Goal: Transaction & Acquisition: Register for event/course

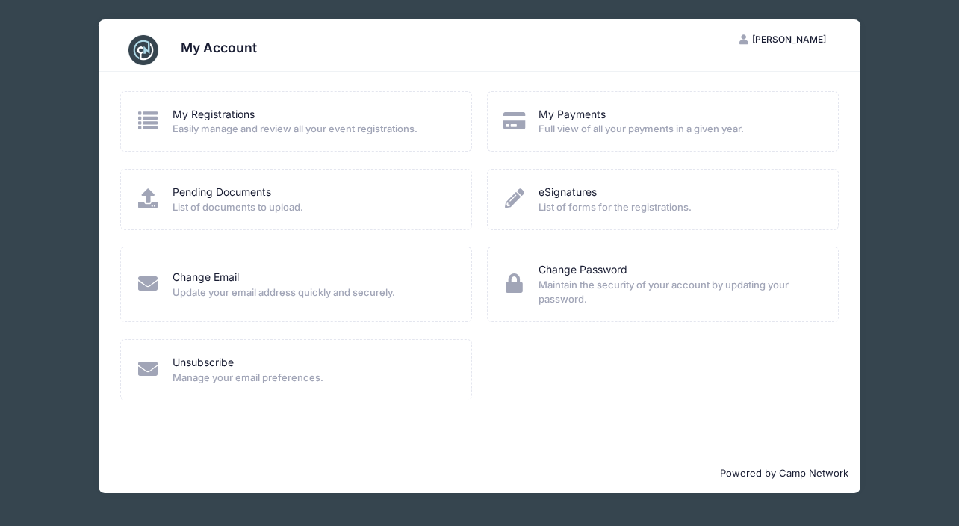
click at [361, 125] on span "Easily manage and review all your event registrations." at bounding box center [313, 129] width 280 height 15
click at [784, 41] on span "[PERSON_NAME]" at bounding box center [789, 39] width 74 height 11
click at [293, 114] on div "My Registrations" at bounding box center [313, 115] width 280 height 16
click at [209, 110] on link "My Registrations" at bounding box center [214, 115] width 82 height 16
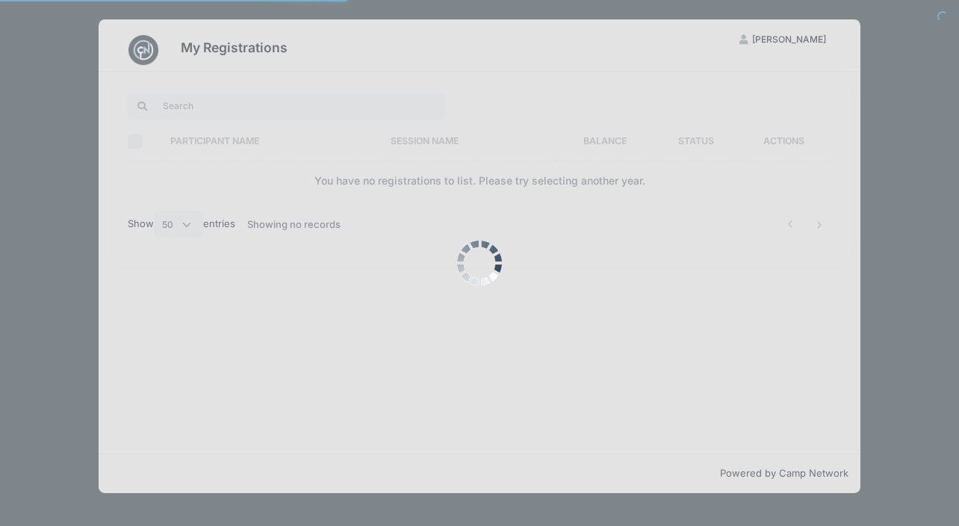
select select "50"
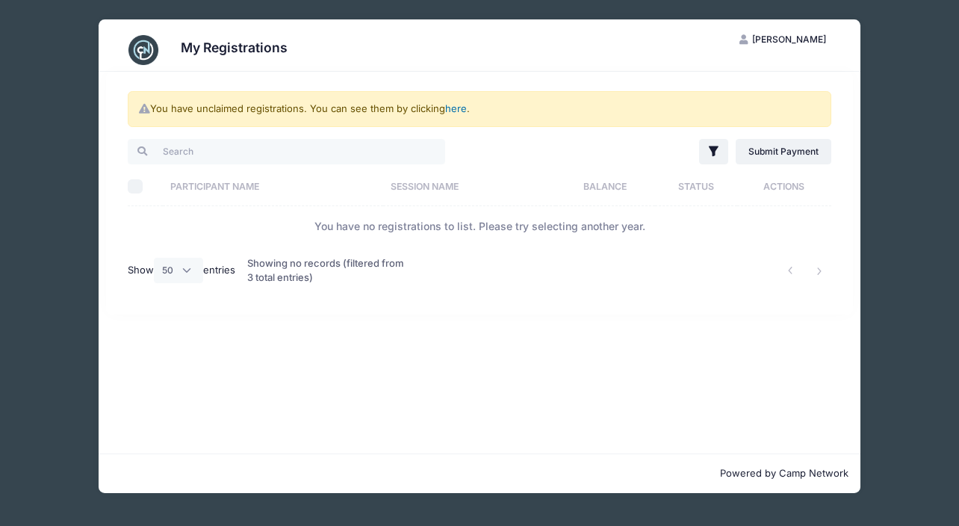
click at [452, 104] on link "here" at bounding box center [456, 108] width 22 height 12
click at [456, 107] on link "here" at bounding box center [456, 108] width 22 height 12
click at [457, 105] on link "here" at bounding box center [456, 108] width 22 height 12
click at [466, 111] on link "here" at bounding box center [456, 108] width 22 height 12
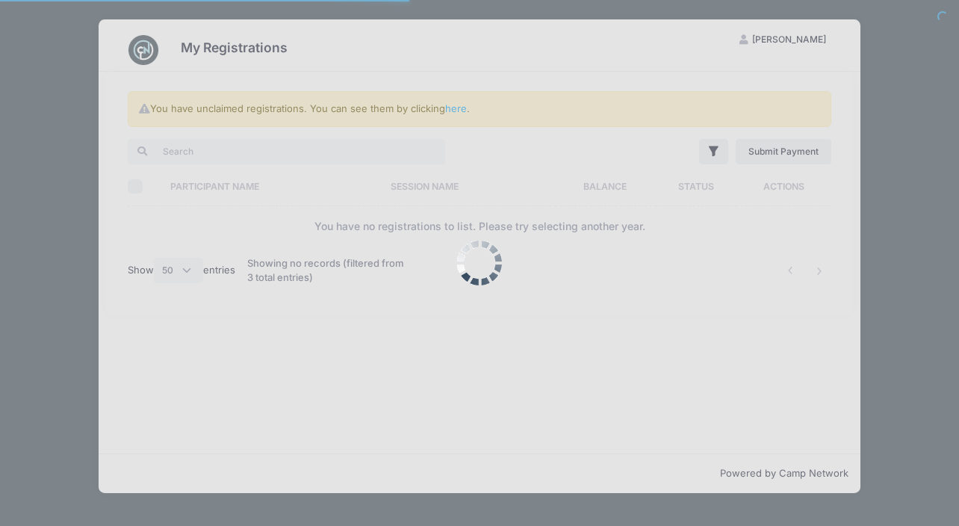
select select "50"
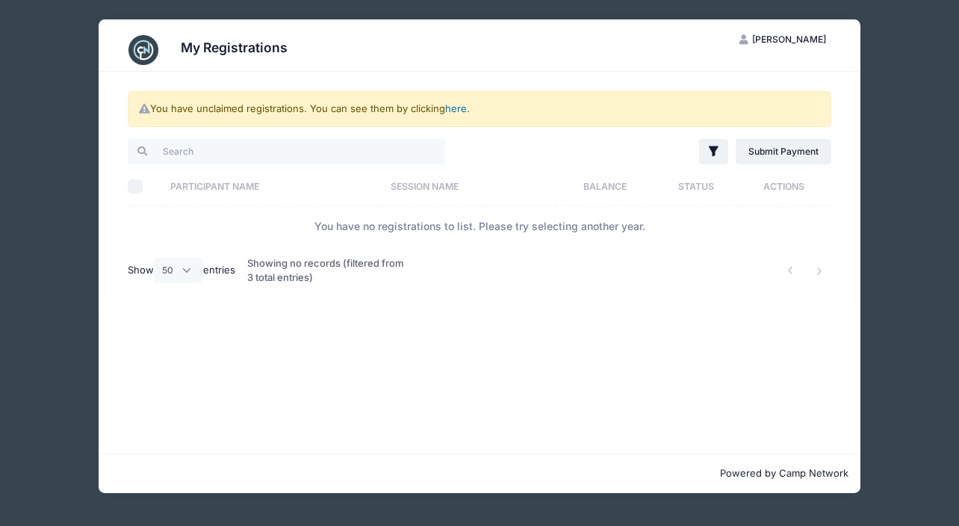
click at [457, 107] on link "here" at bounding box center [456, 108] width 22 height 12
click at [387, 221] on td "You have no registrations to list. Please try selecting another year." at bounding box center [480, 226] width 704 height 40
click at [263, 261] on div "Showing no records (filtered from 3 total entries)" at bounding box center [329, 270] width 165 height 49
click at [456, 111] on link "here" at bounding box center [456, 108] width 22 height 12
click at [273, 106] on div "You have unclaimed registrations. You can see them by clicking here ." at bounding box center [480, 109] width 704 height 36
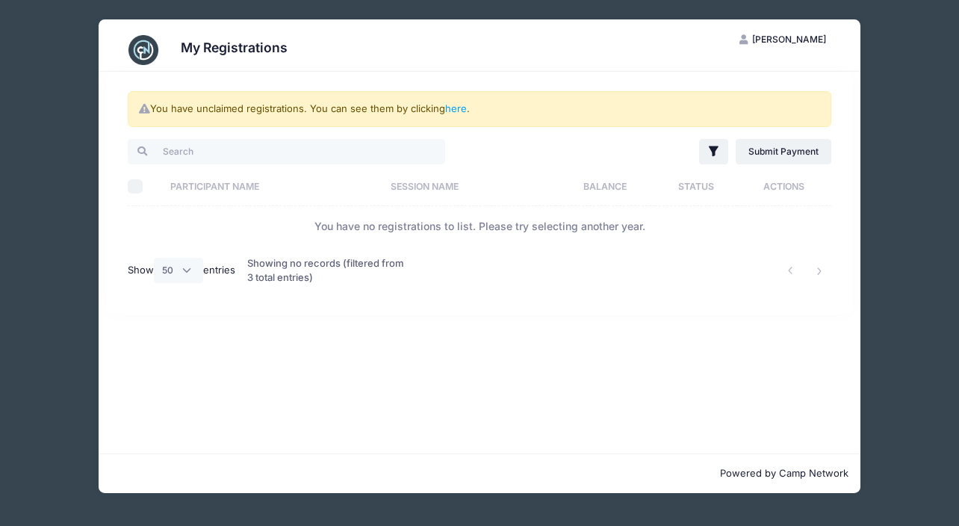
click at [783, 43] on span "[PERSON_NAME]" at bounding box center [789, 39] width 74 height 11
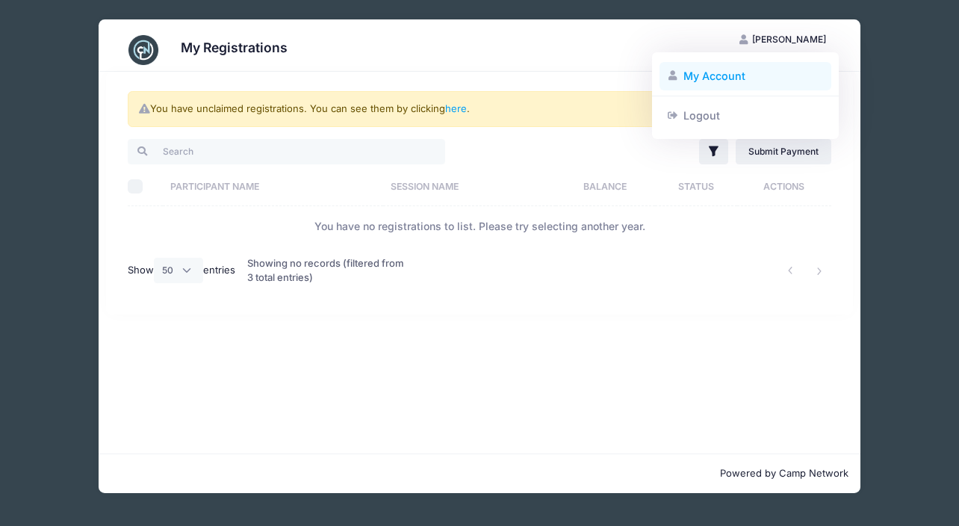
click at [715, 70] on link "My Account" at bounding box center [746, 76] width 173 height 28
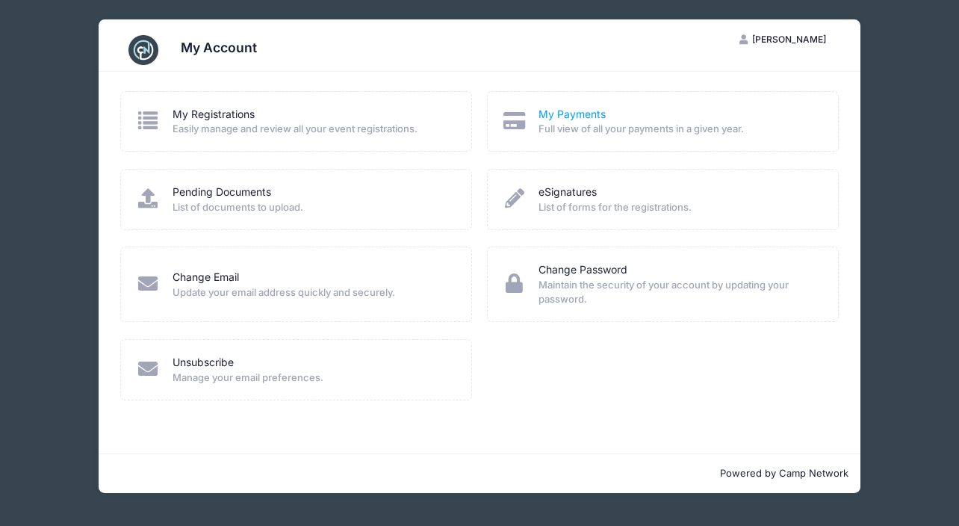
click at [583, 111] on link "My Payments" at bounding box center [572, 115] width 67 height 16
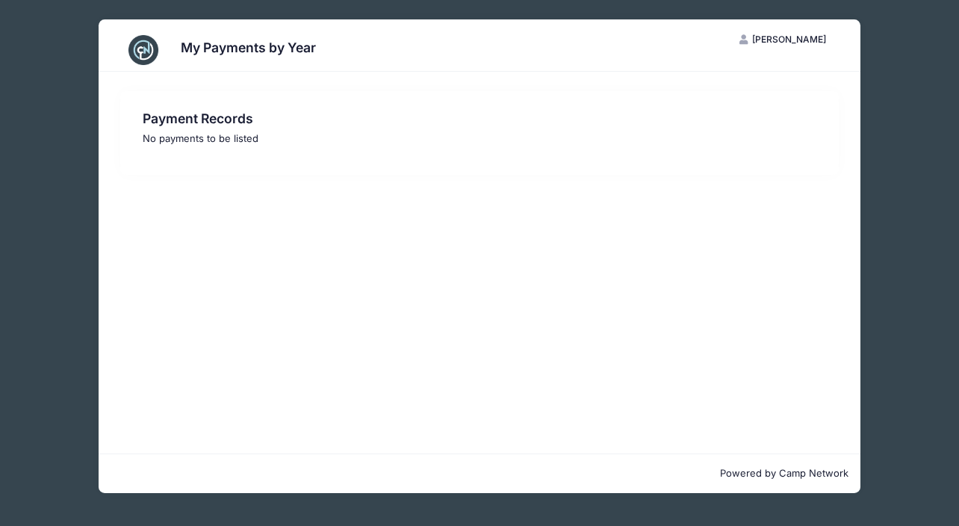
click at [788, 37] on span "[PERSON_NAME]" at bounding box center [789, 39] width 74 height 11
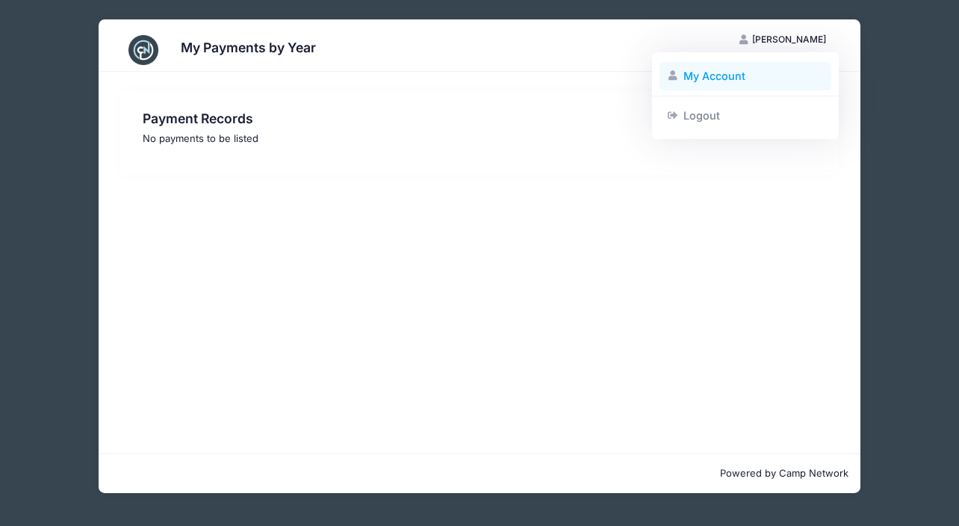
click at [697, 72] on link "My Account" at bounding box center [746, 76] width 173 height 28
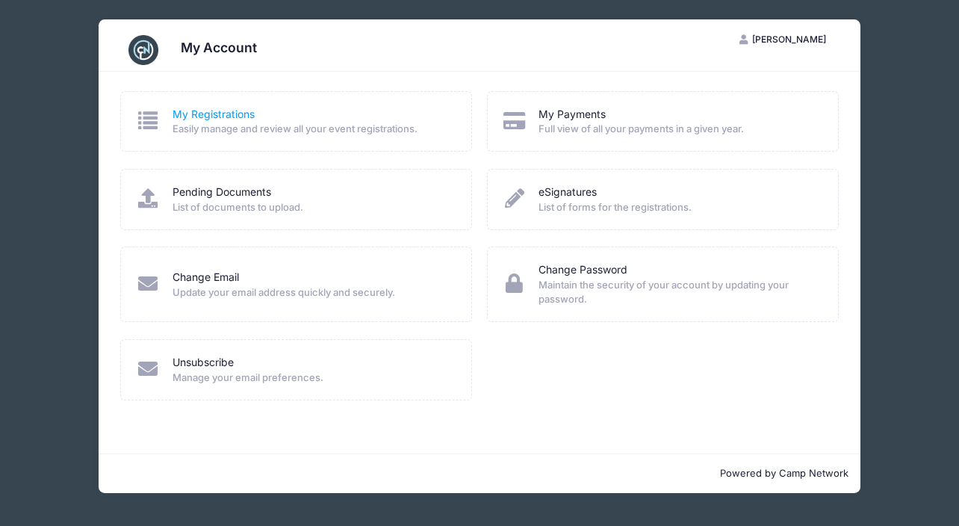
click at [205, 110] on link "My Registrations" at bounding box center [214, 115] width 82 height 16
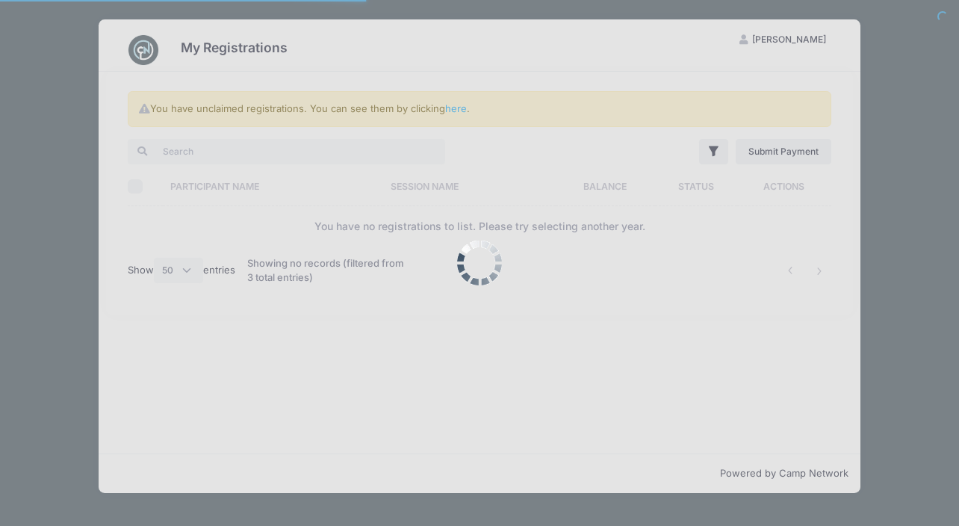
select select "50"
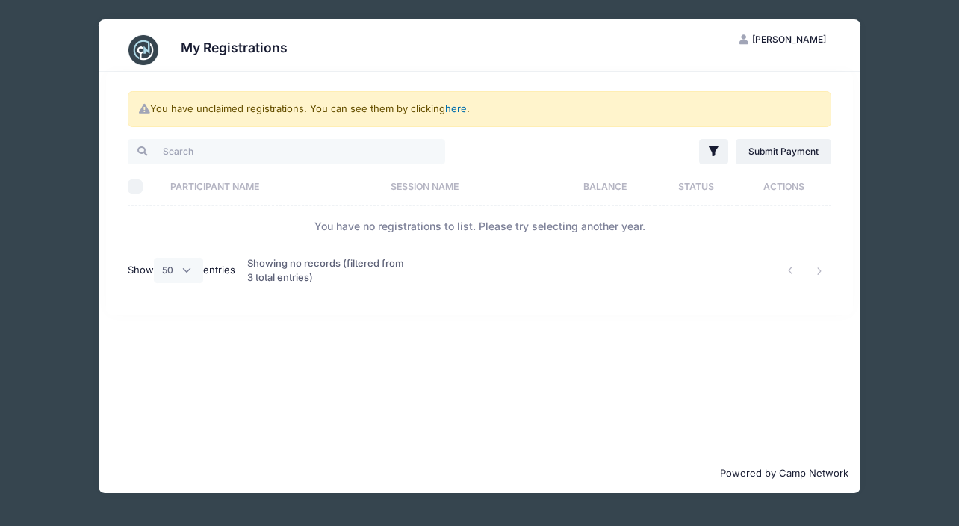
click at [453, 109] on link "here" at bounding box center [456, 108] width 22 height 12
click at [457, 111] on link "here" at bounding box center [456, 108] width 22 height 12
click at [456, 108] on link "here" at bounding box center [456, 108] width 22 height 12
click at [713, 154] on icon "button" at bounding box center [714, 151] width 10 height 10
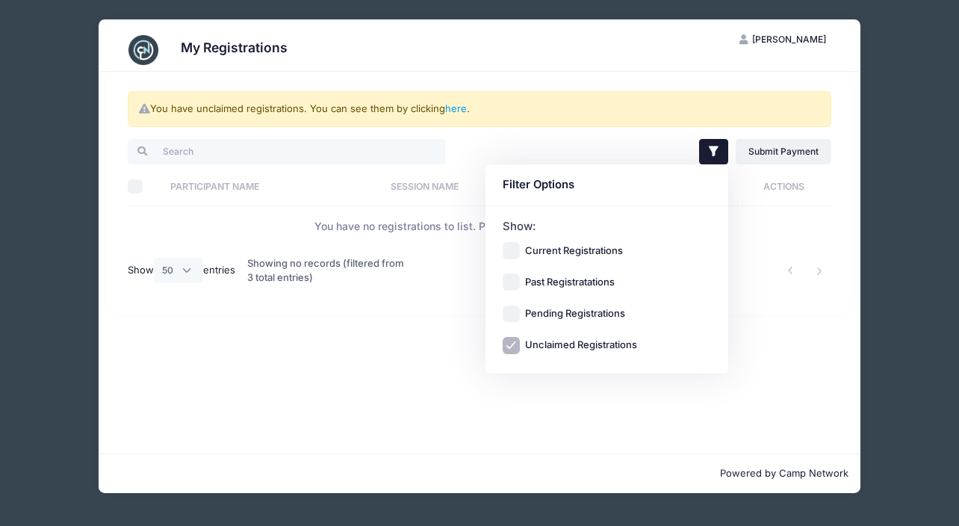
click at [612, 148] on div "Filter Filter Options Show: Current Registrations Past Registratations Pending …" at bounding box center [659, 152] width 359 height 31
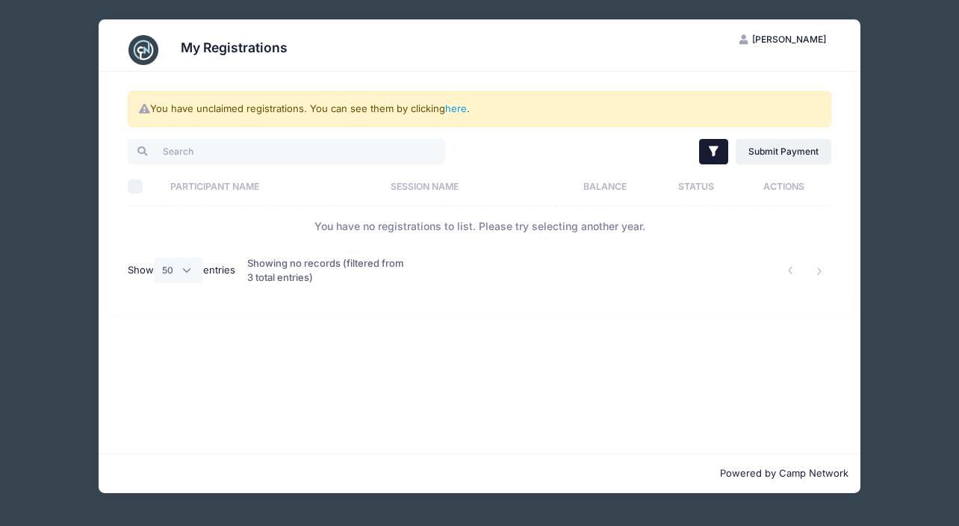
click at [722, 155] on button "Filter" at bounding box center [713, 151] width 29 height 25
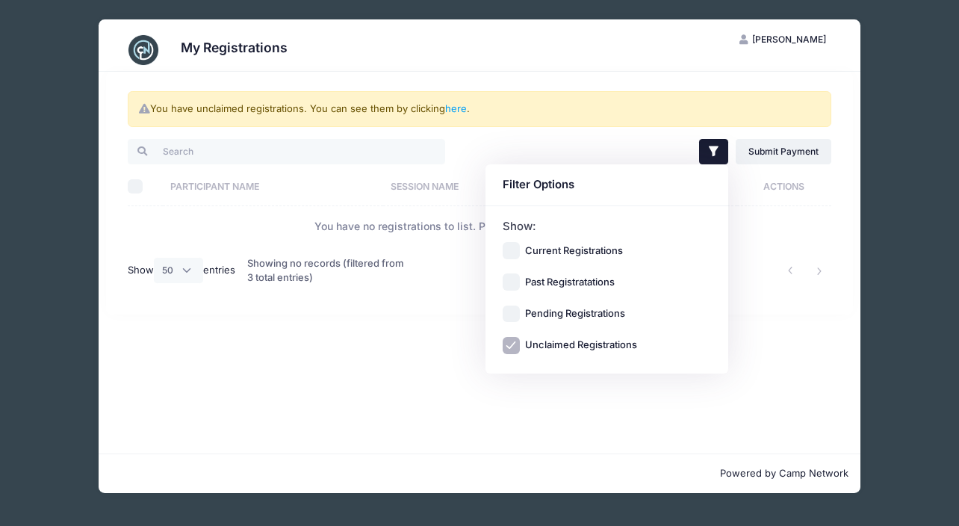
click at [597, 160] on div "Filter Filter Options Show: Current Registrations Past Registratations Pending …" at bounding box center [659, 152] width 359 height 31
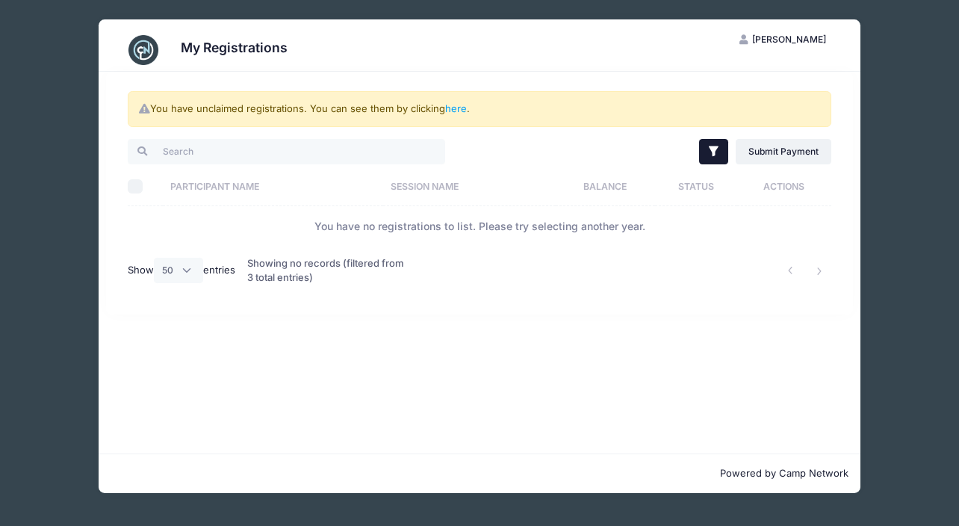
click at [702, 153] on button "Filter" at bounding box center [713, 151] width 29 height 25
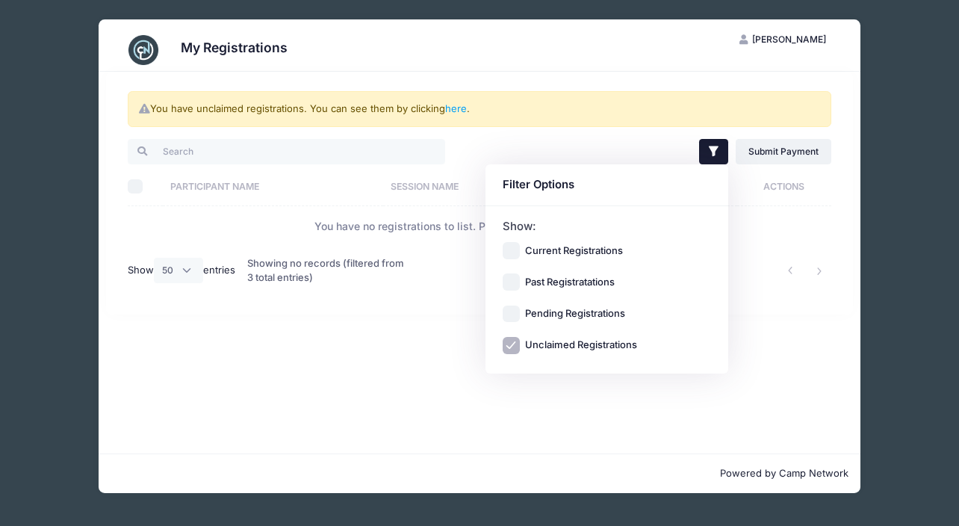
click at [514, 247] on input "Current Registrations" at bounding box center [511, 250] width 17 height 17
checkbox input "true"
click at [511, 284] on input "Past Registratations" at bounding box center [511, 282] width 17 height 17
checkbox input "true"
click at [511, 319] on input "Pending Registrations" at bounding box center [511, 313] width 17 height 17
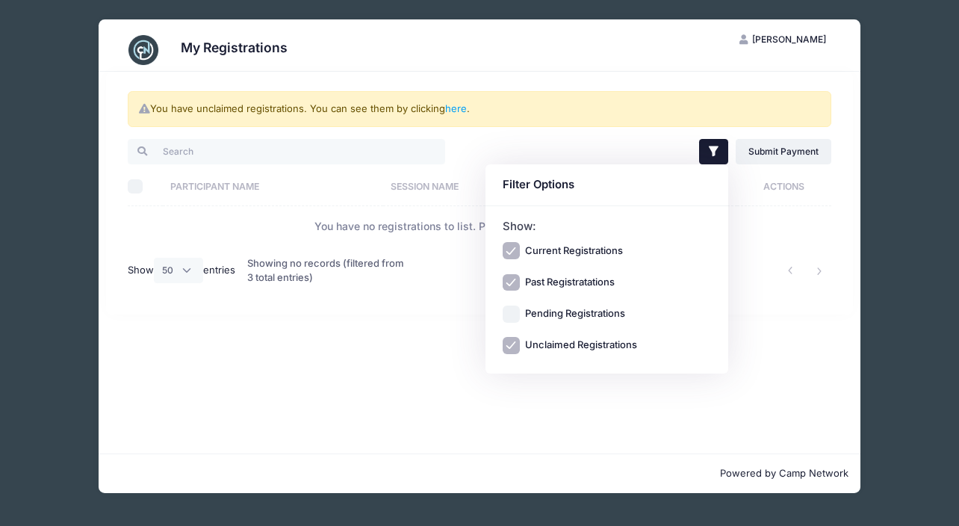
checkbox input "true"
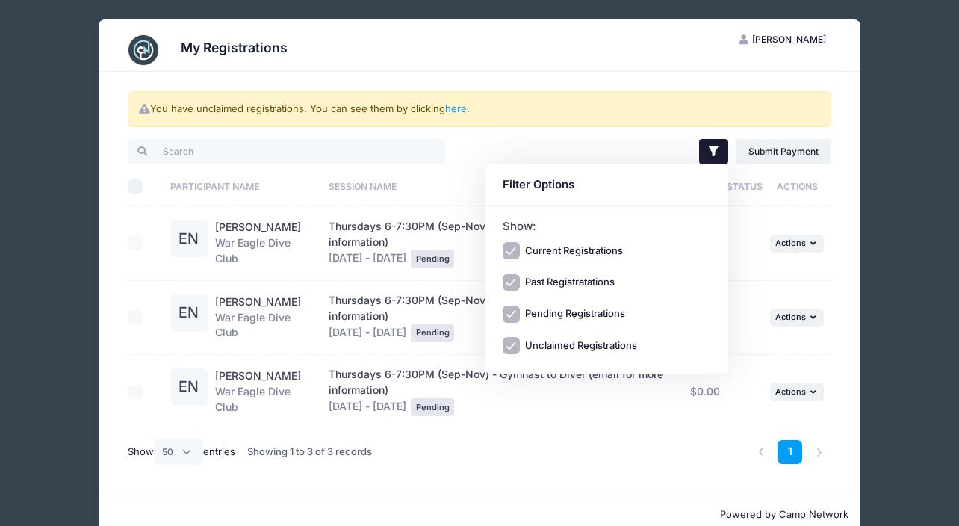
click at [509, 135] on div "You have unclaimed registrations. You can see them by clicking here . Filter Fi…" at bounding box center [480, 283] width 748 height 423
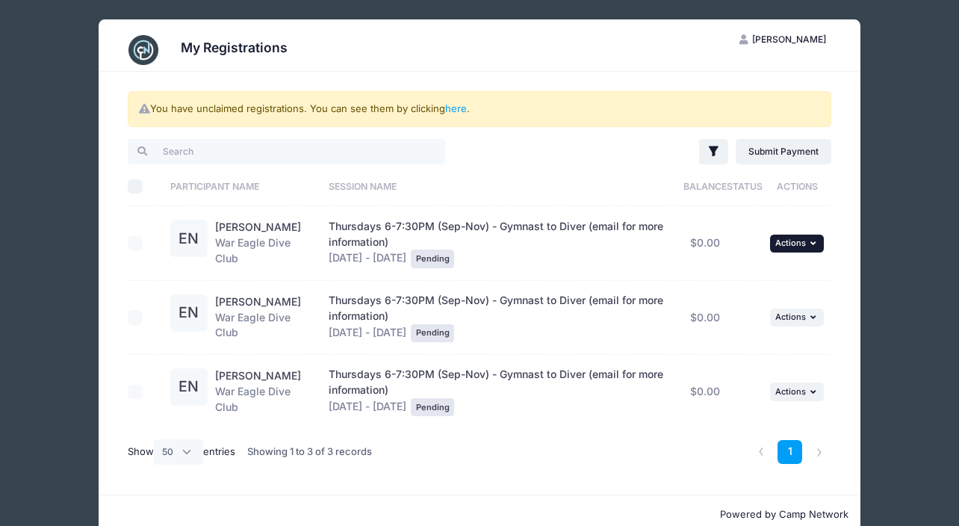
click at [801, 248] on span "Actions" at bounding box center [790, 243] width 31 height 10
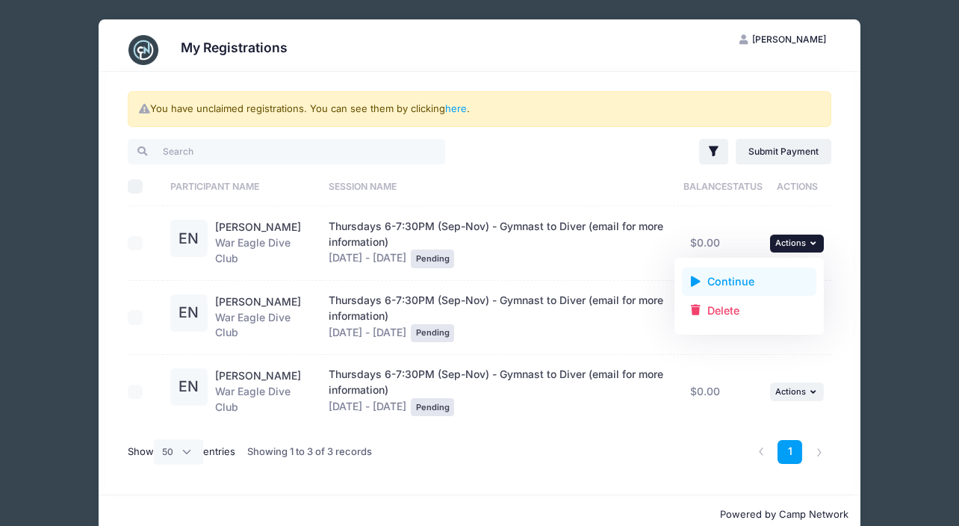
click at [727, 287] on link "Continue" at bounding box center [749, 281] width 135 height 28
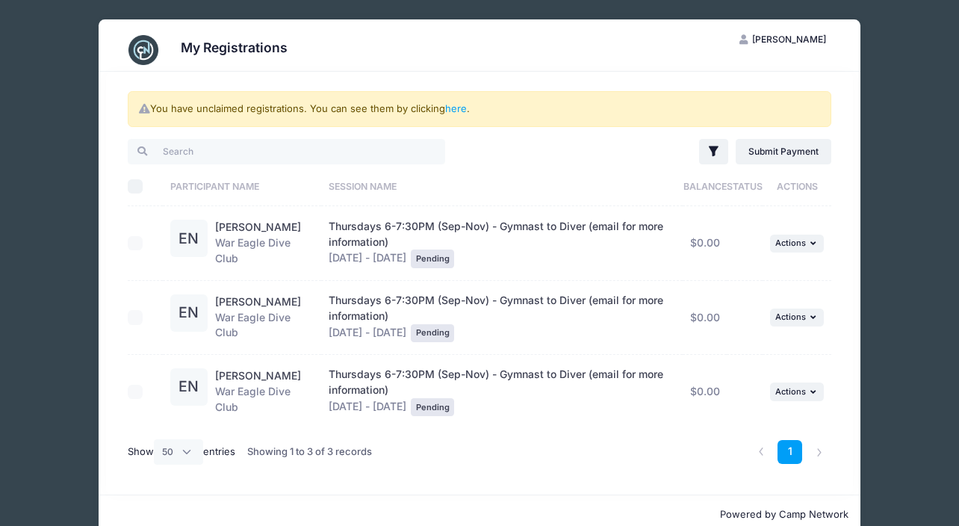
click at [800, 40] on span "Aimee Northrup" at bounding box center [789, 39] width 74 height 11
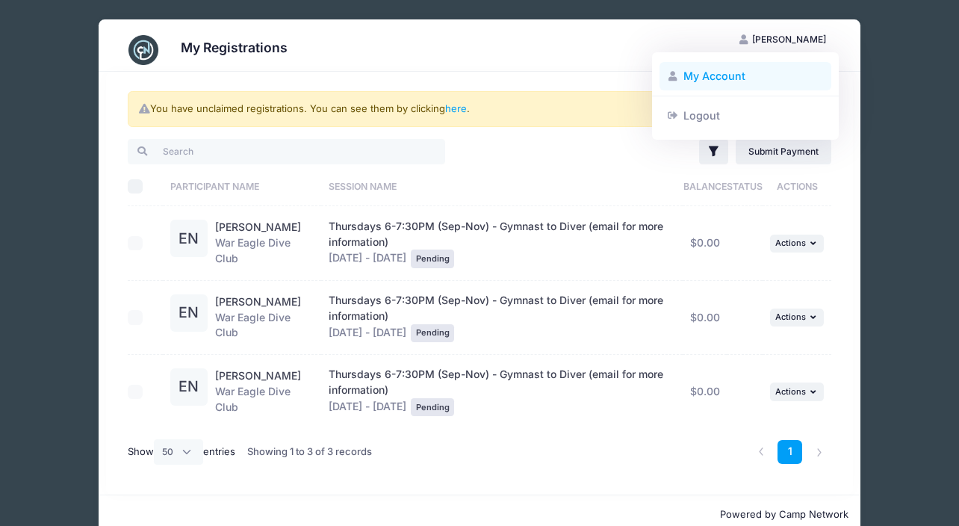
click at [719, 74] on link "My Account" at bounding box center [746, 76] width 173 height 28
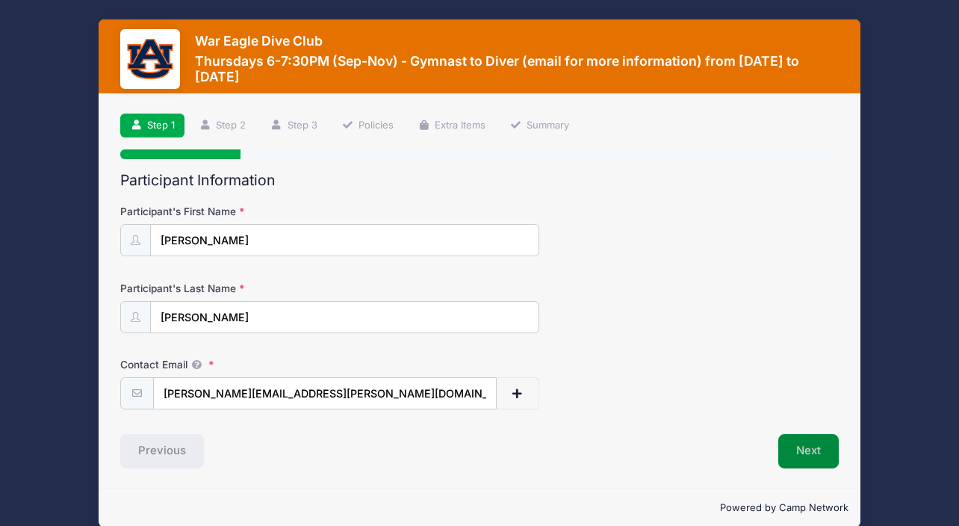
click at [822, 446] on button "Next" at bounding box center [808, 451] width 61 height 34
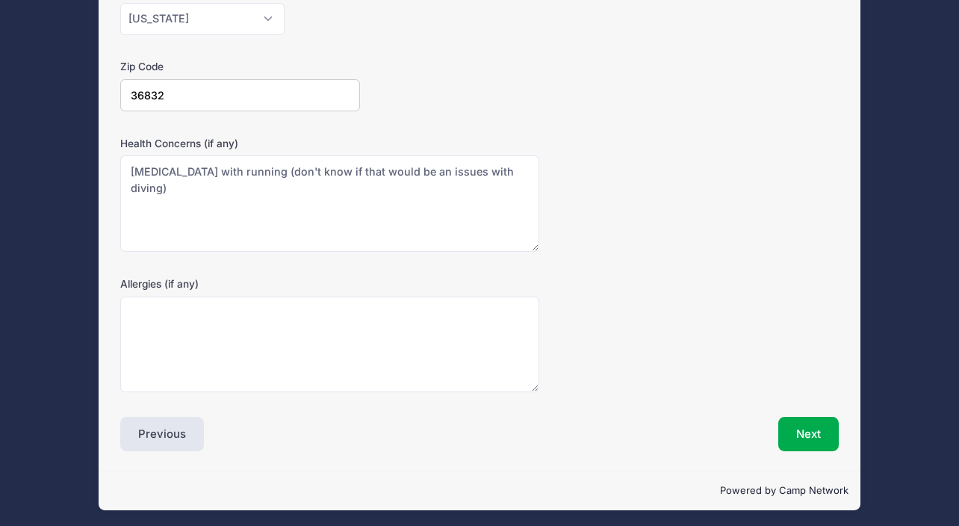
scroll to position [450, 0]
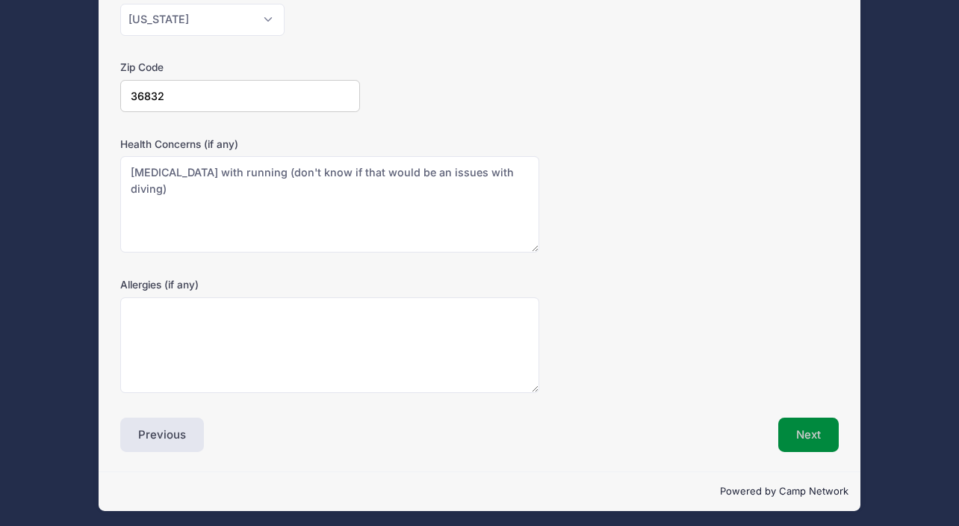
click at [816, 438] on button "Next" at bounding box center [808, 435] width 61 height 34
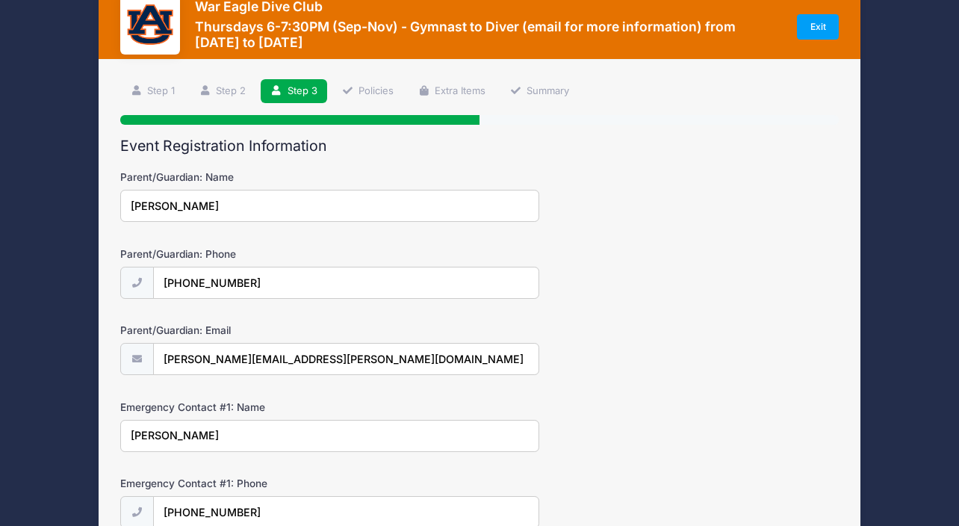
scroll to position [0, 0]
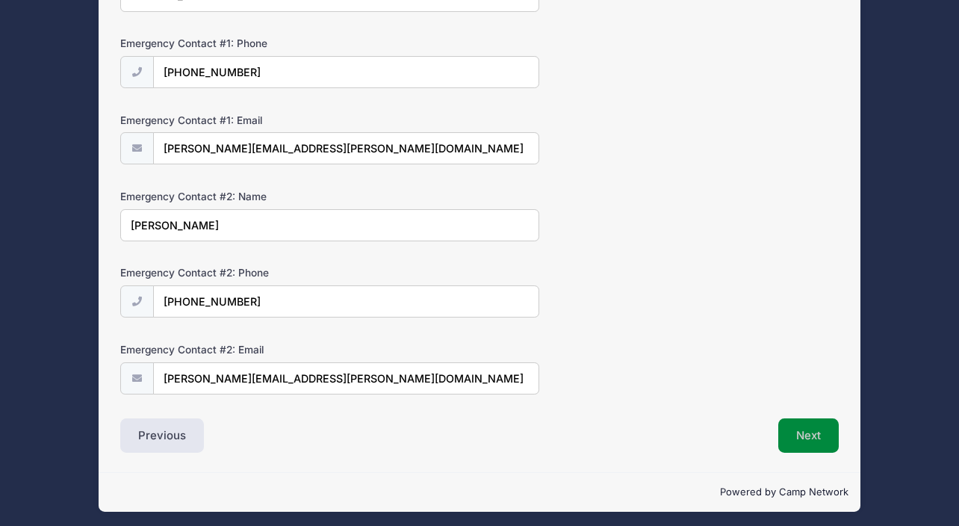
click at [826, 432] on button "Next" at bounding box center [808, 435] width 61 height 34
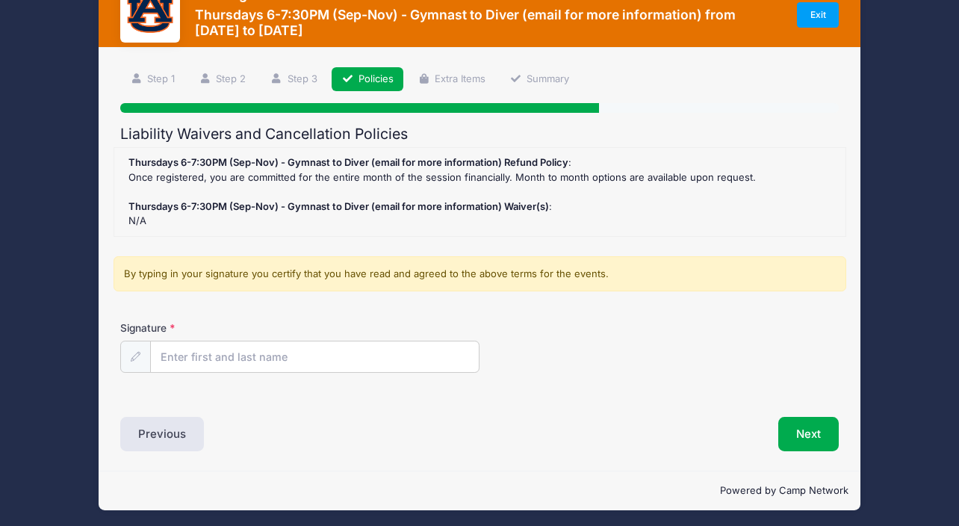
scroll to position [46, 0]
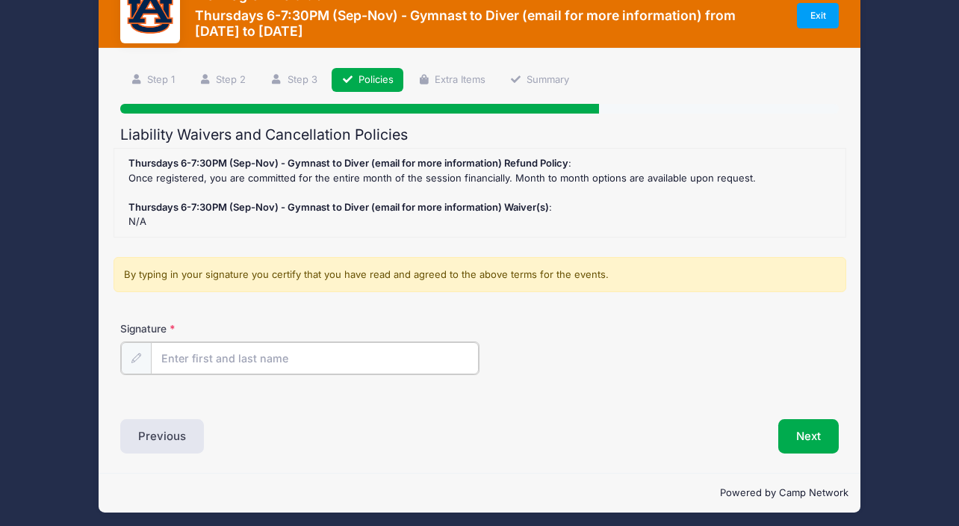
click at [373, 356] on input "Signature" at bounding box center [315, 358] width 328 height 32
type input "S"
type input "Aimee Northrup"
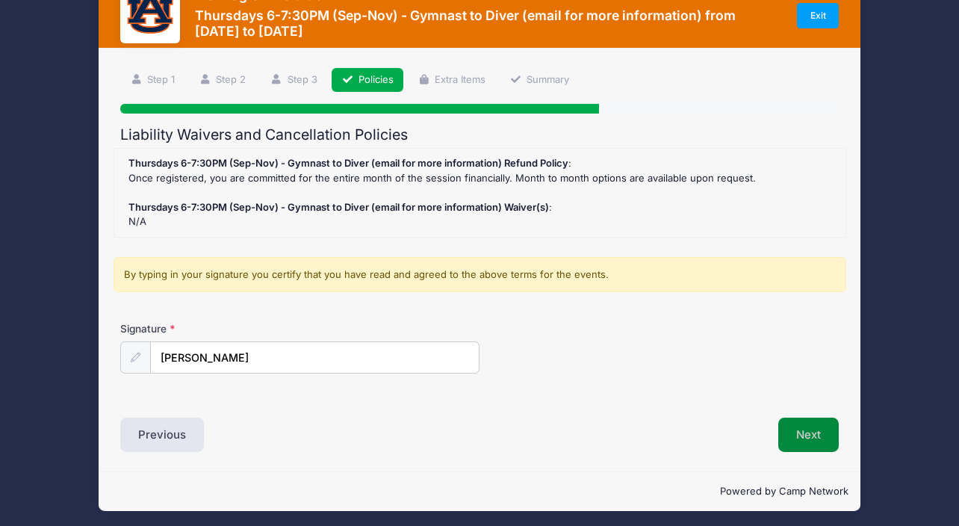
click at [806, 431] on button "Next" at bounding box center [808, 435] width 61 height 34
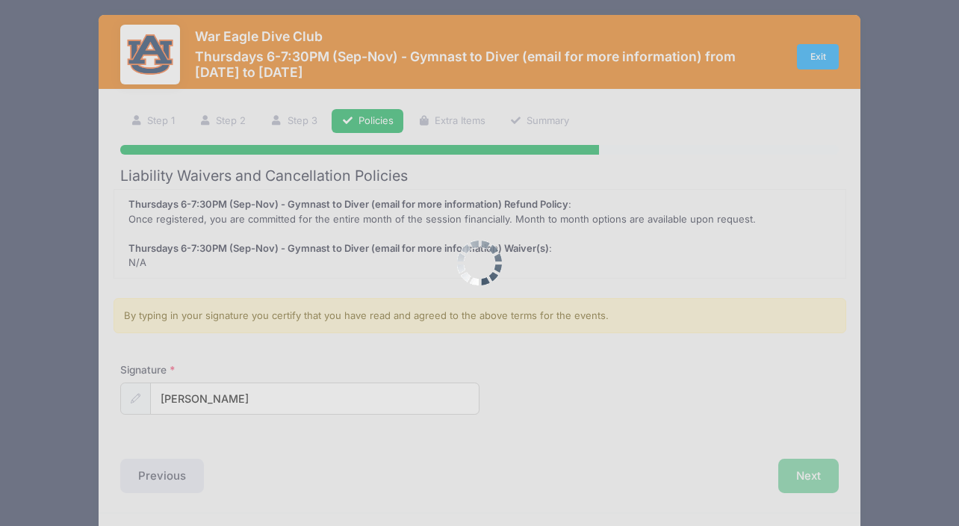
scroll to position [0, 0]
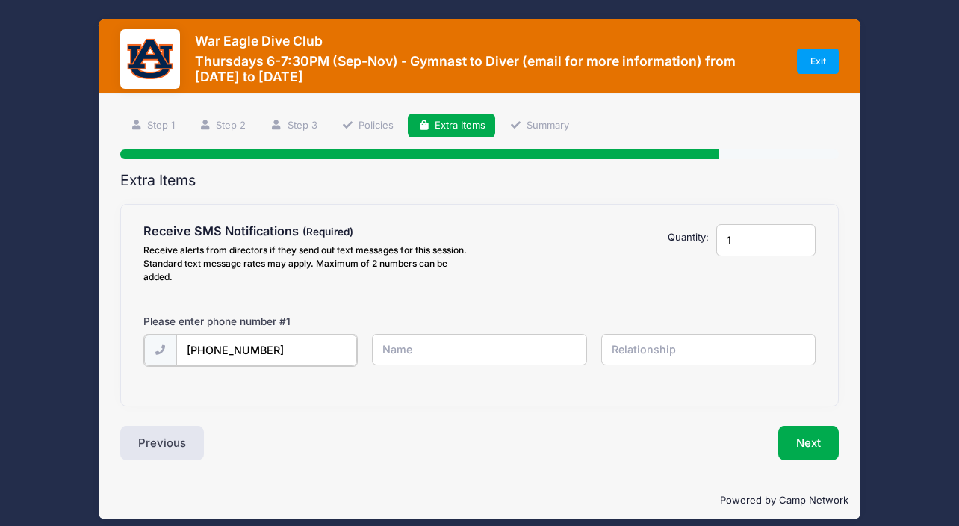
type input "(334) 201-9702"
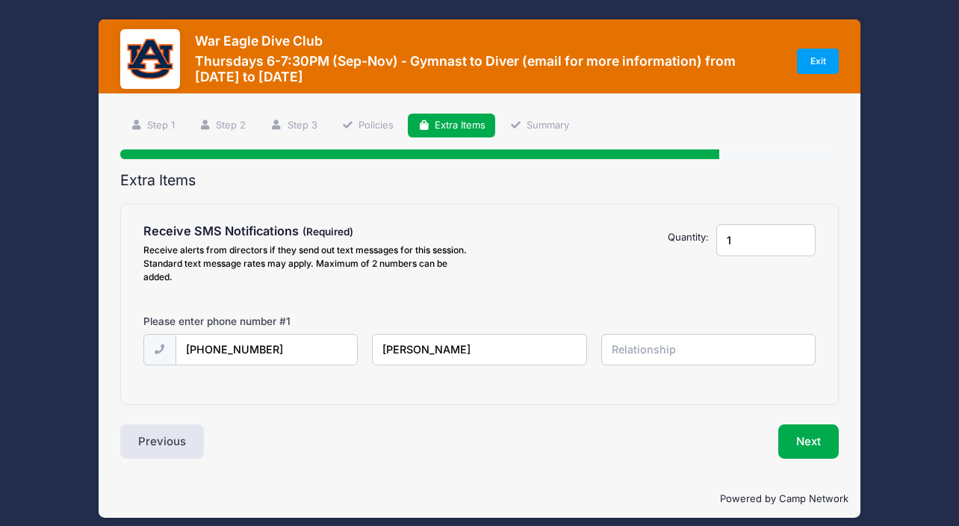
type input "Aimee Northrup"
click at [0, 0] on input "text" at bounding box center [0, 0] width 0 height 0
type input "parent"
click at [808, 446] on button "Next" at bounding box center [808, 441] width 61 height 34
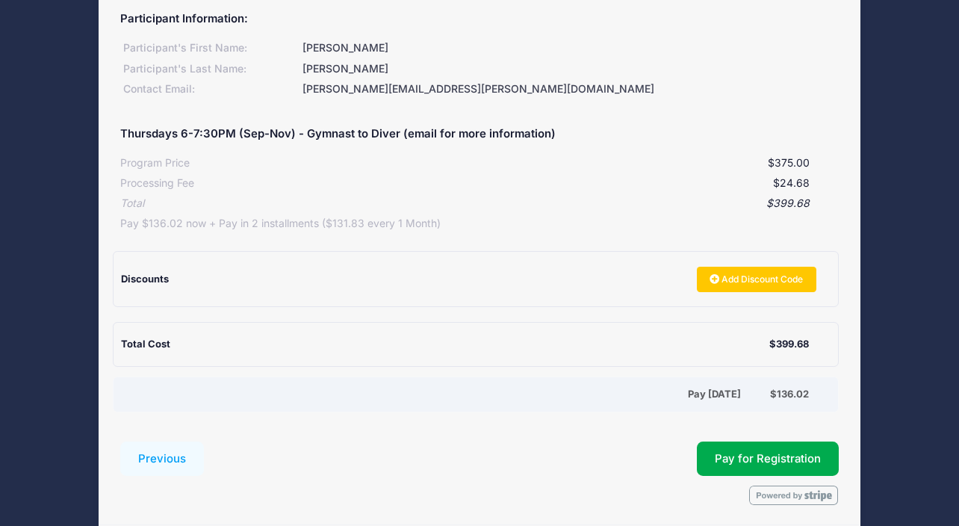
scroll to position [191, 0]
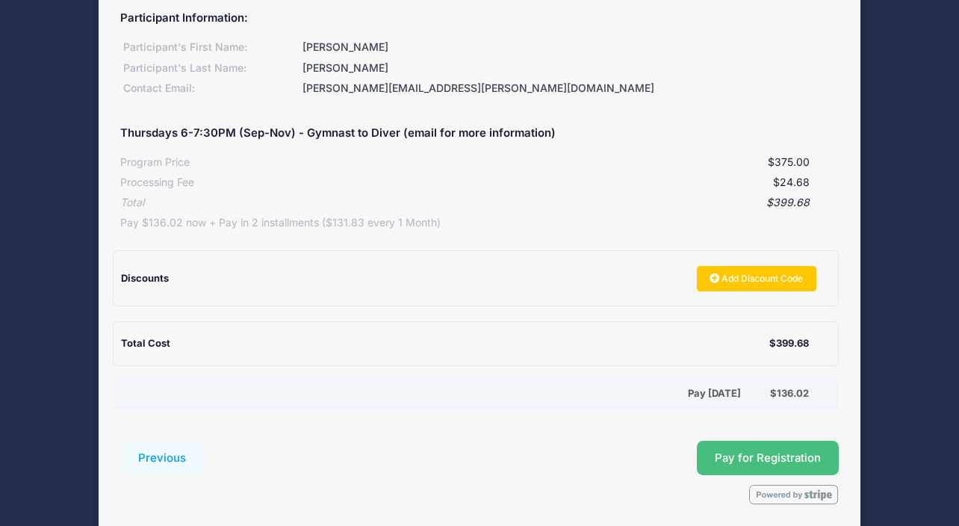
click at [733, 451] on span "Pay for Registration" at bounding box center [768, 457] width 106 height 13
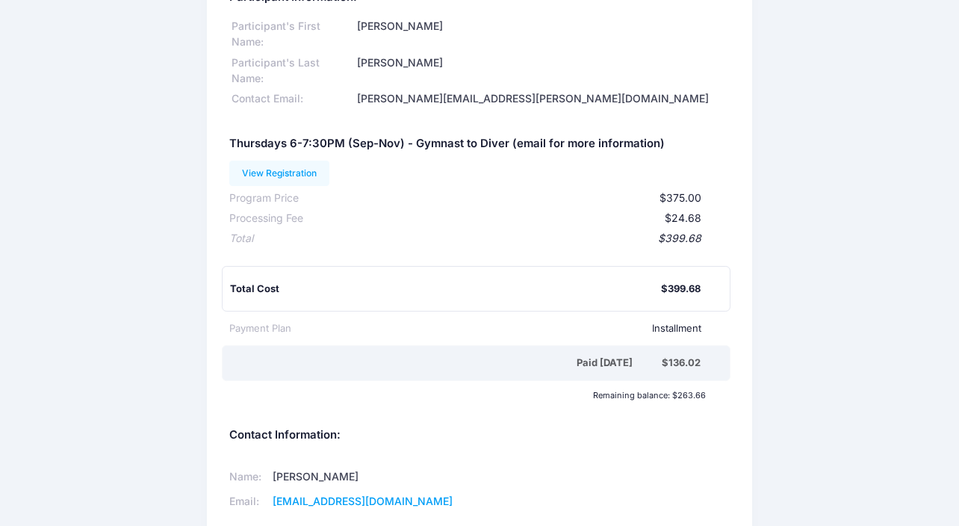
scroll to position [69, 0]
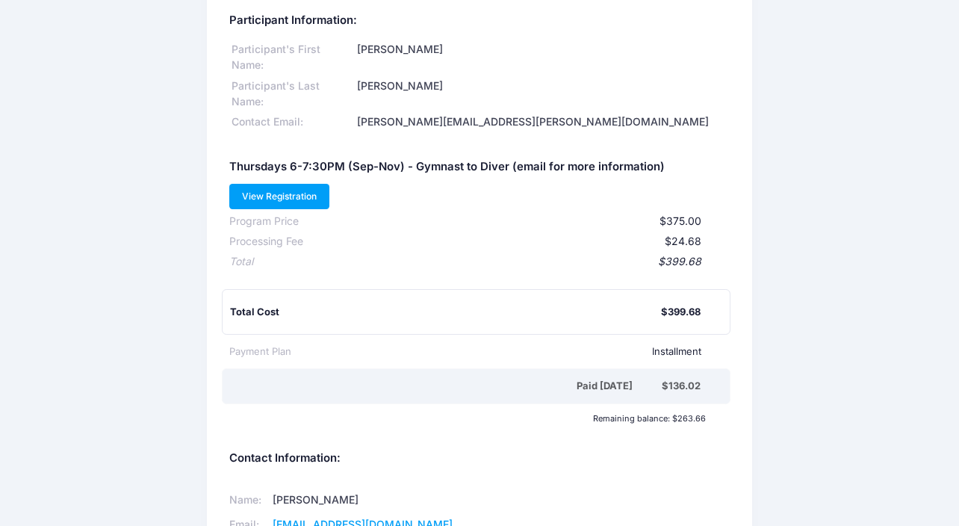
click at [294, 190] on link "View Registration" at bounding box center [279, 196] width 101 height 25
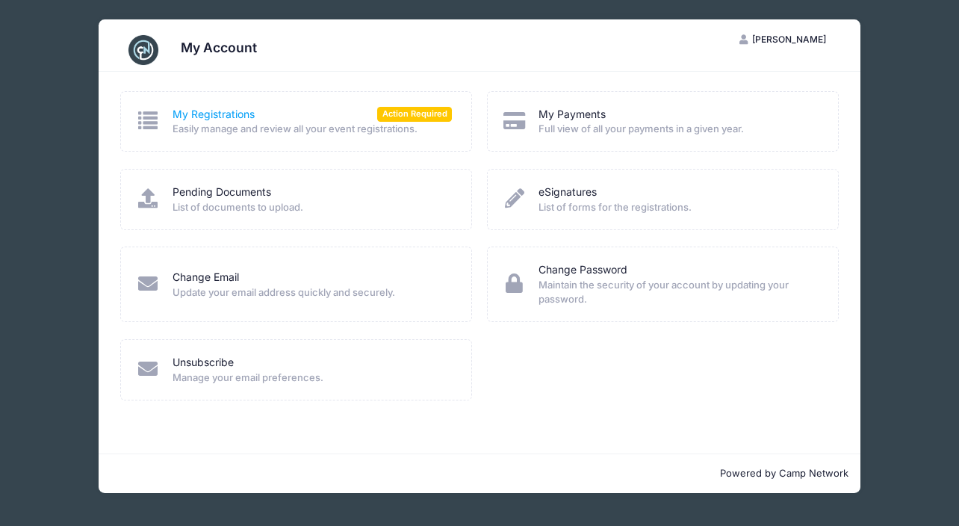
click at [243, 109] on link "My Registrations" at bounding box center [214, 115] width 82 height 16
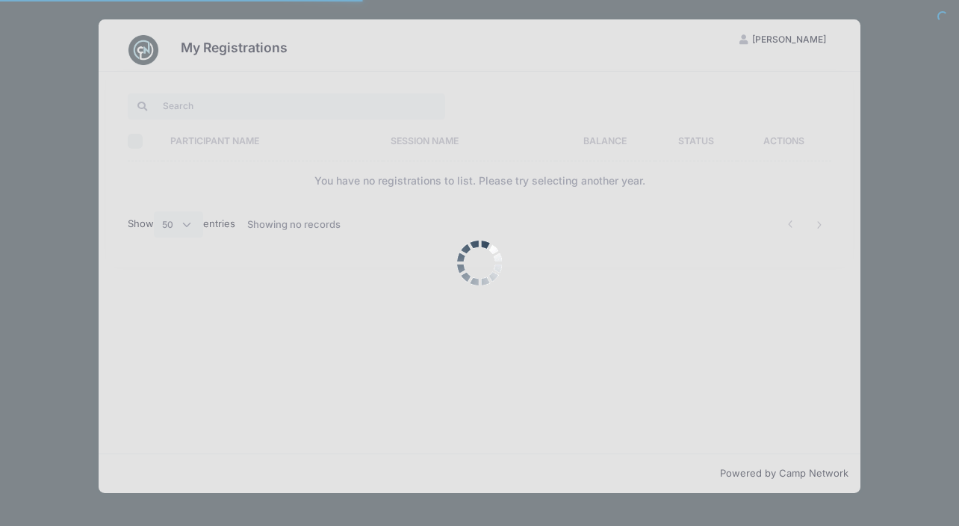
select select "50"
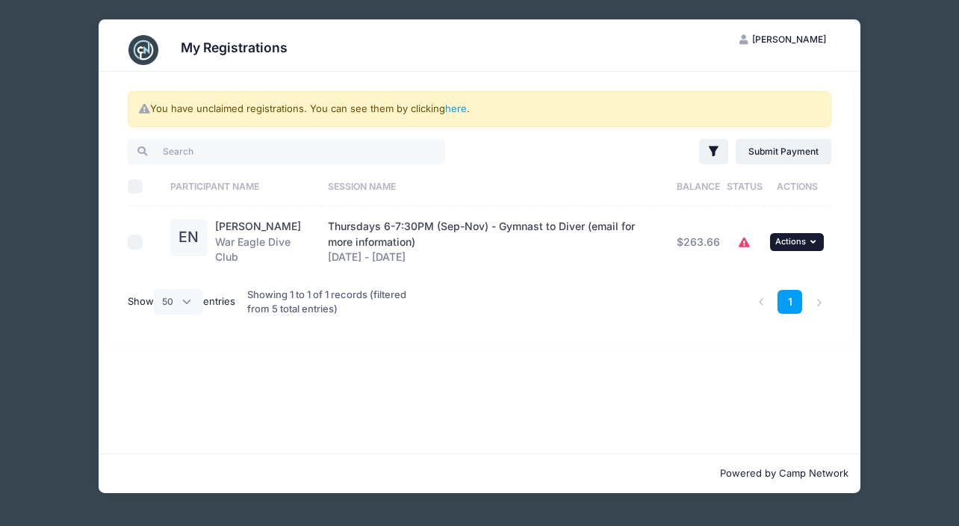
click at [813, 246] on icon "button" at bounding box center [814, 242] width 9 height 8
click at [710, 346] on div "You have unclaimed registrations. You can see them by clicking here . Filter Fi…" at bounding box center [480, 209] width 748 height 274
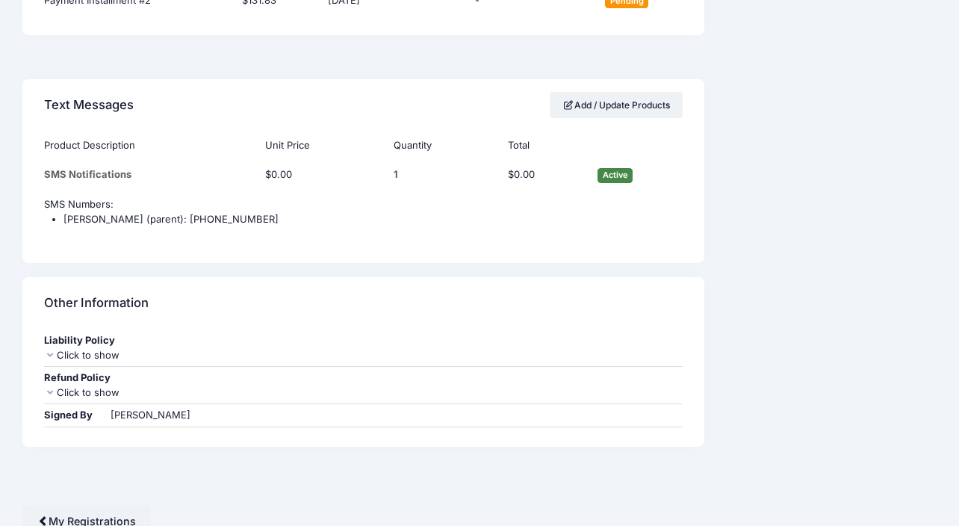
scroll to position [1282, 0]
click at [104, 349] on div "Click to show" at bounding box center [363, 356] width 639 height 15
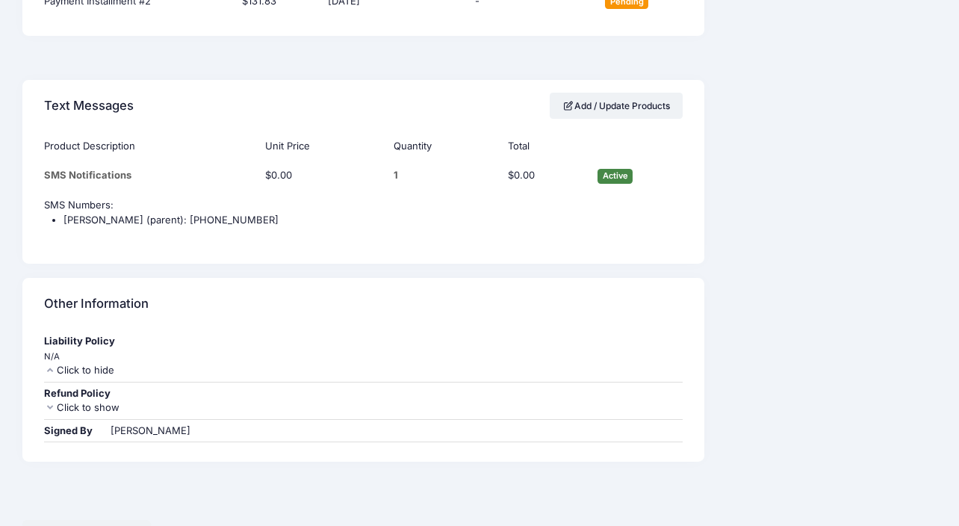
click at [96, 400] on div "Click to show" at bounding box center [363, 407] width 639 height 15
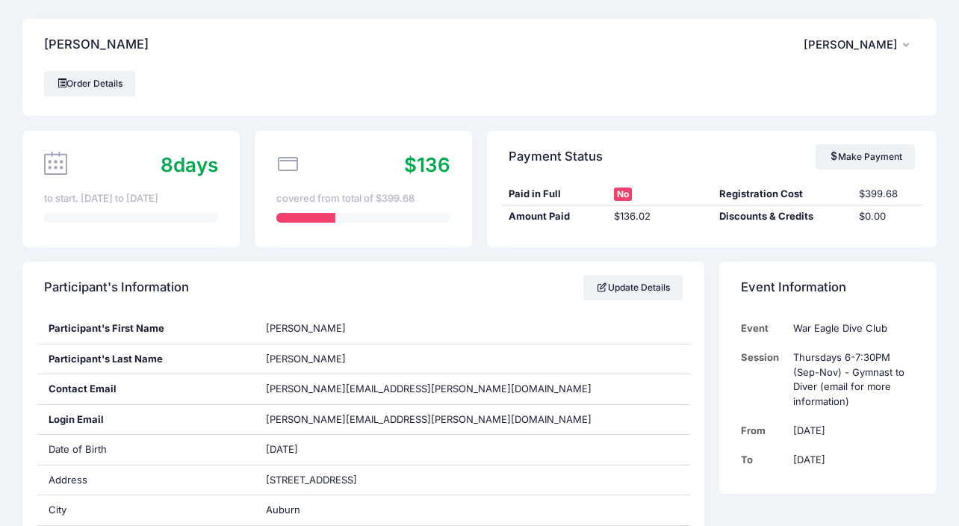
scroll to position [0, 0]
click at [857, 45] on span "[PERSON_NAME]" at bounding box center [851, 44] width 94 height 13
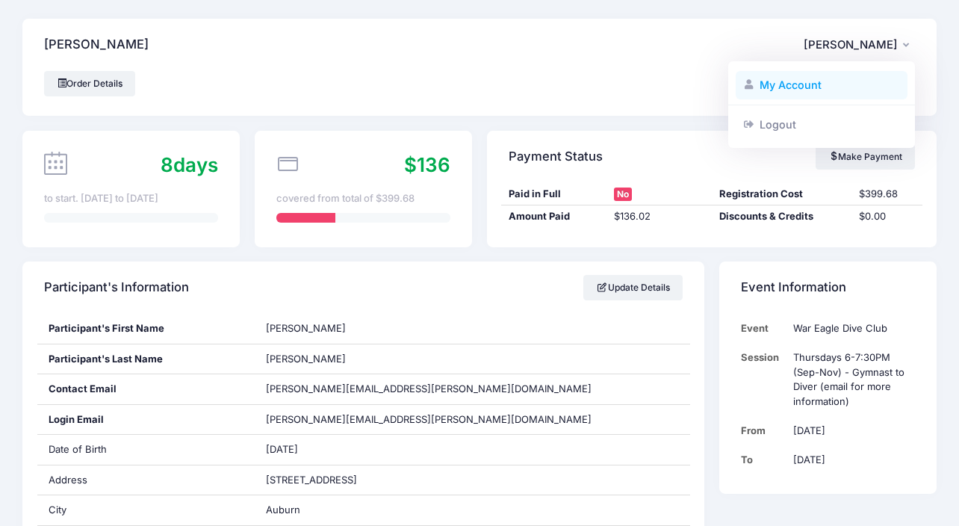
click at [787, 81] on link "My Account" at bounding box center [822, 85] width 173 height 28
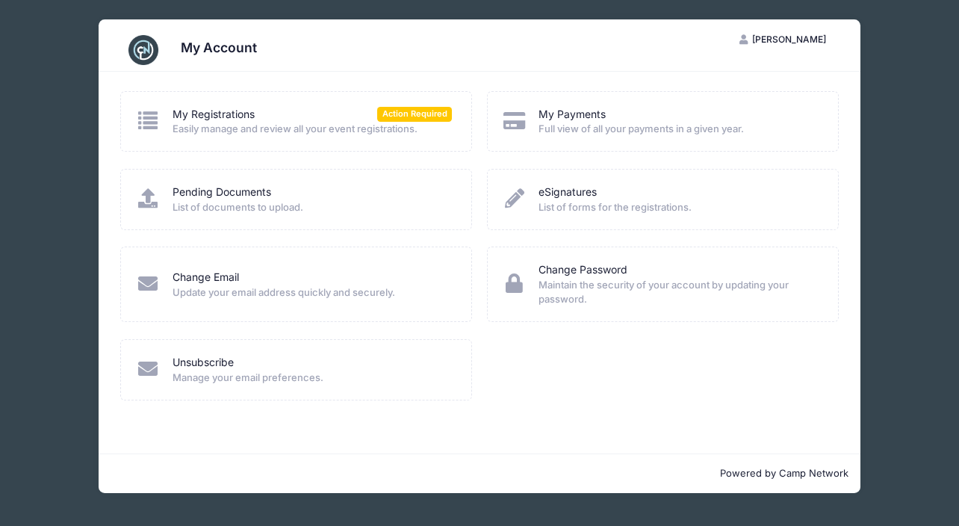
click at [321, 122] on span "Easily manage and review all your event registrations." at bounding box center [313, 129] width 280 height 15
click at [228, 109] on link "My Registrations" at bounding box center [214, 115] width 82 height 16
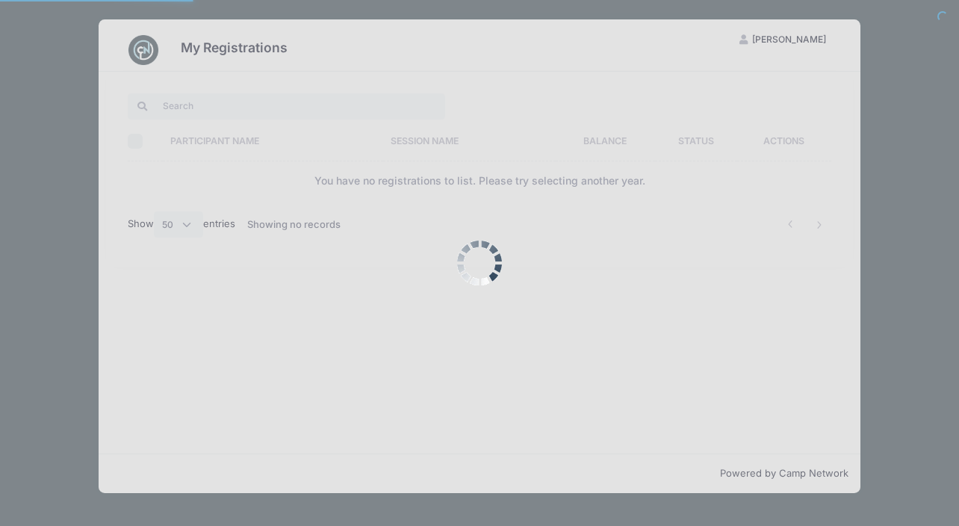
select select "50"
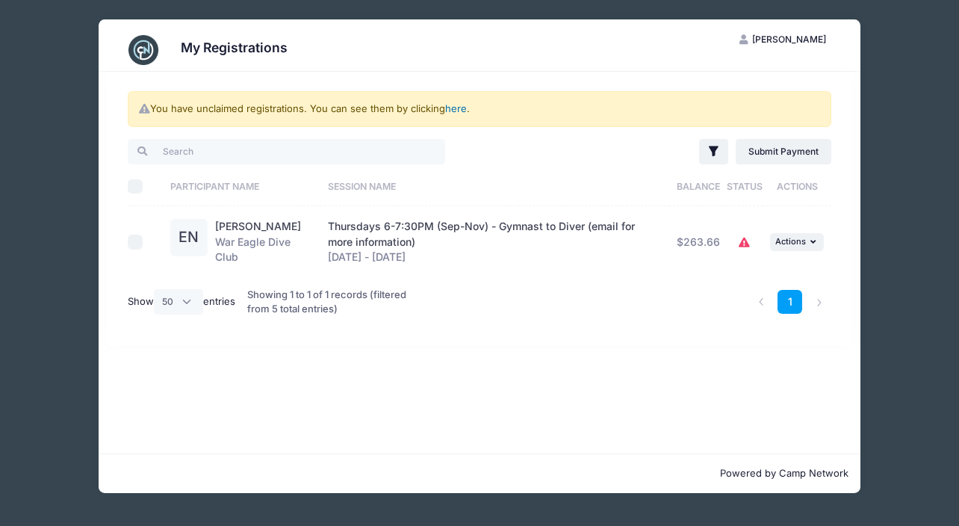
click at [462, 108] on link "here" at bounding box center [456, 108] width 22 height 12
checkbox input "false"
checkbox input "true"
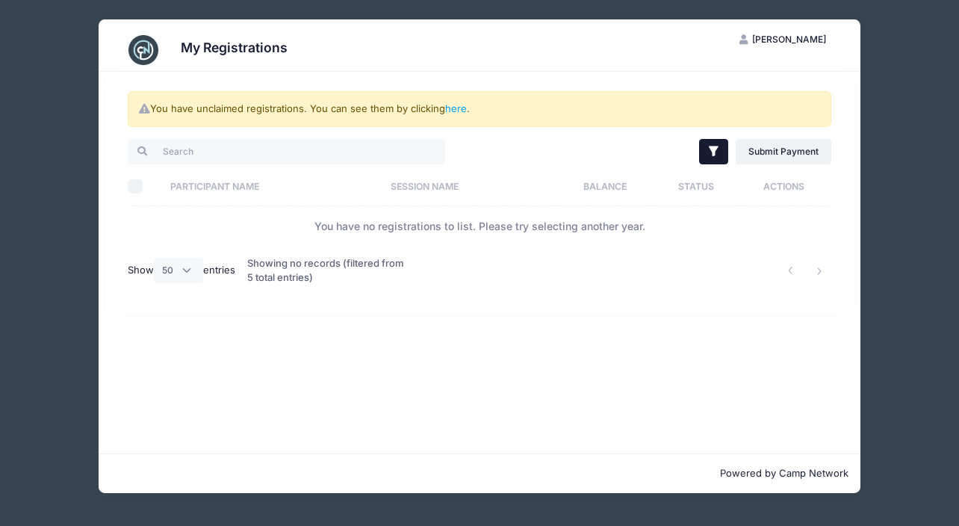
click at [719, 146] on icon "button" at bounding box center [714, 151] width 15 height 15
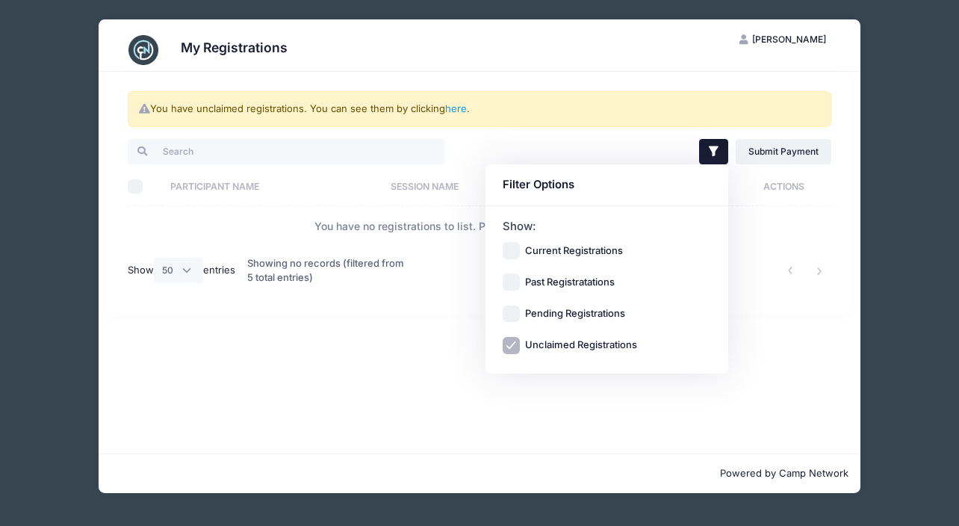
click at [517, 244] on input "Current Registrations" at bounding box center [511, 250] width 17 height 17
checkbox input "true"
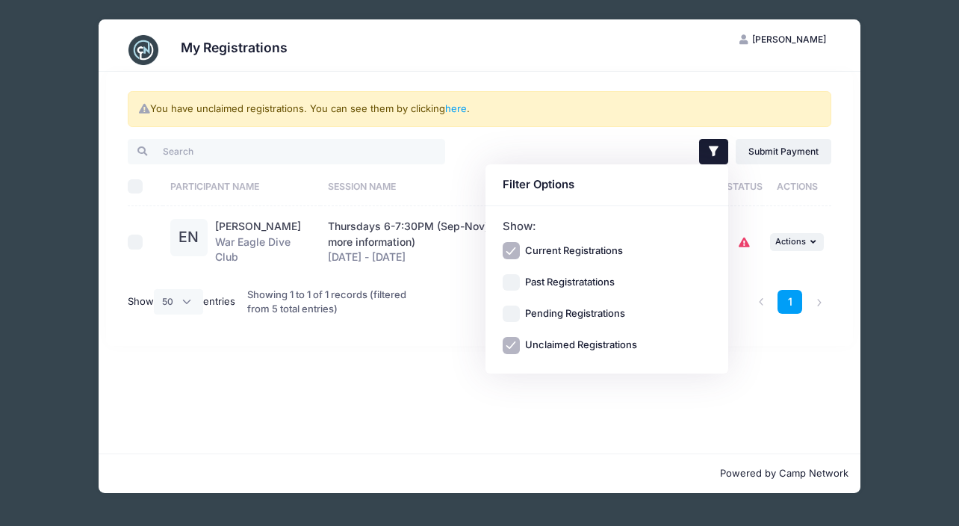
click at [516, 279] on input "Past Registratations" at bounding box center [511, 282] width 17 height 17
checkbox input "true"
click at [515, 314] on input "Pending Registrations" at bounding box center [511, 313] width 17 height 17
checkbox input "true"
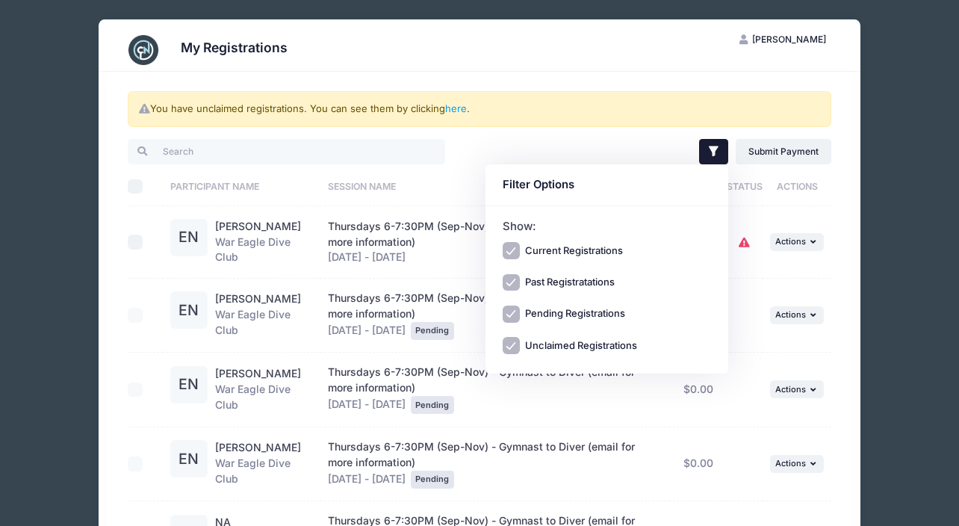
click at [851, 211] on div "You have unclaimed registrations. You can see them by clicking here . Filter Fi…" at bounding box center [480, 356] width 748 height 569
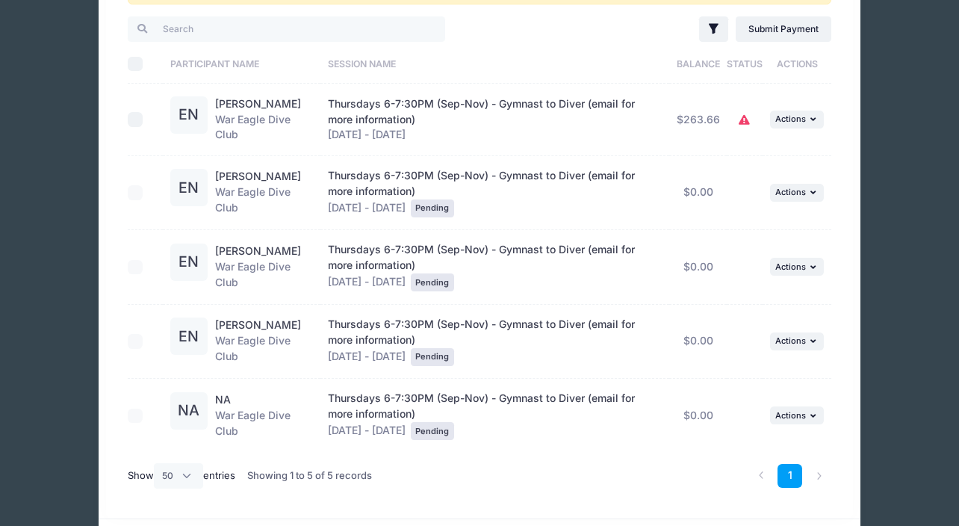
scroll to position [123, 0]
click at [801, 196] on span "Actions" at bounding box center [790, 191] width 31 height 10
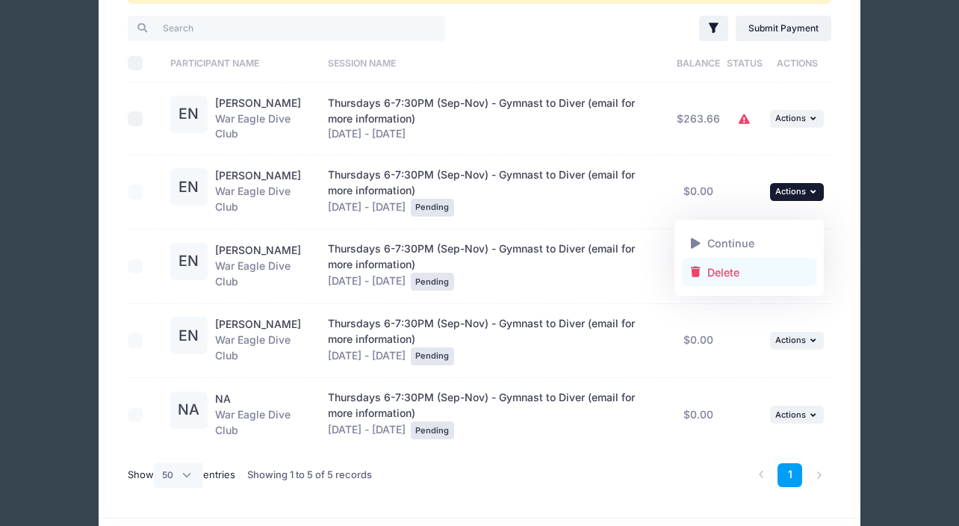
click at [752, 280] on link "Delete" at bounding box center [749, 272] width 135 height 28
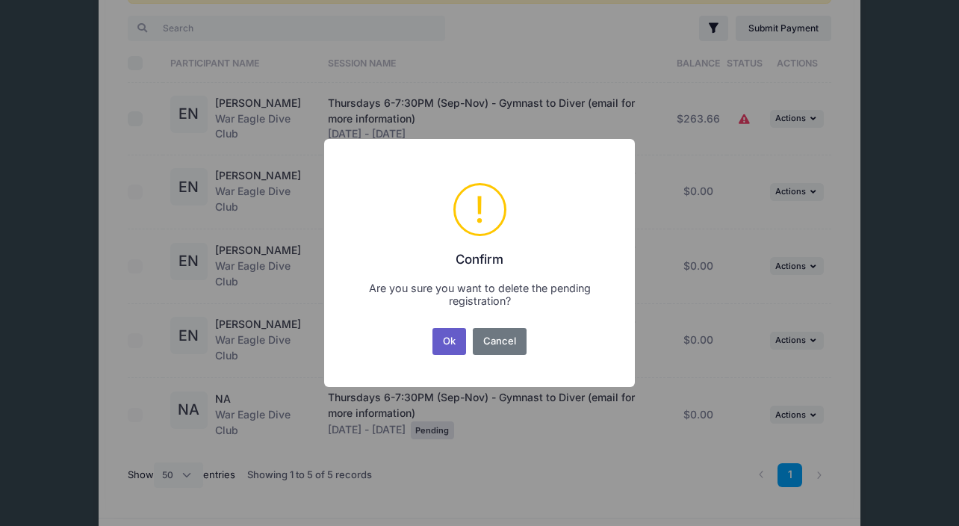
click at [452, 346] on button "Ok" at bounding box center [449, 341] width 34 height 27
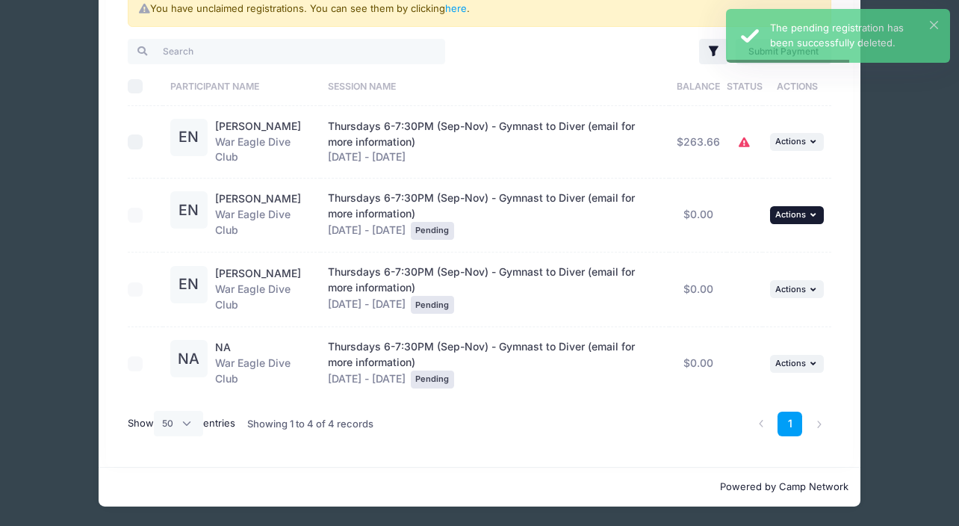
click at [805, 211] on span "Actions" at bounding box center [790, 214] width 31 height 10
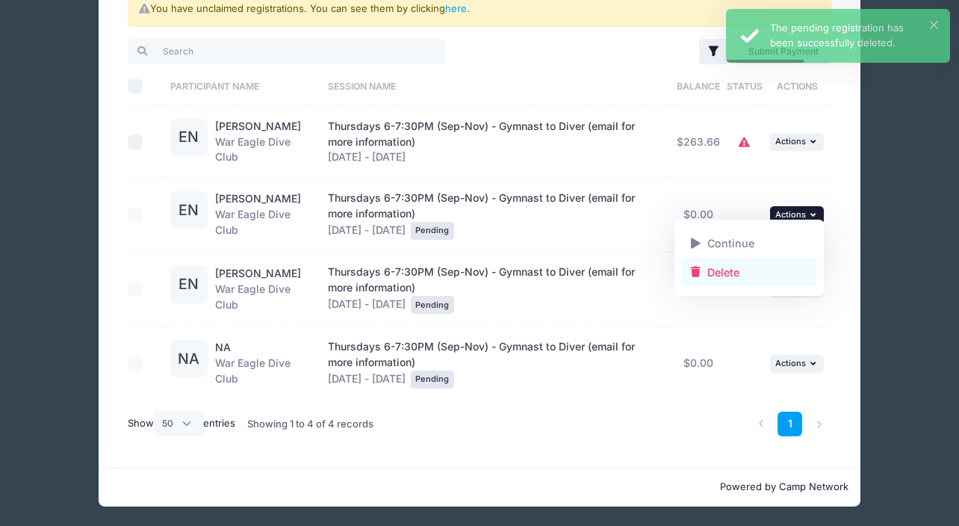
click at [730, 270] on link "Delete" at bounding box center [749, 272] width 135 height 28
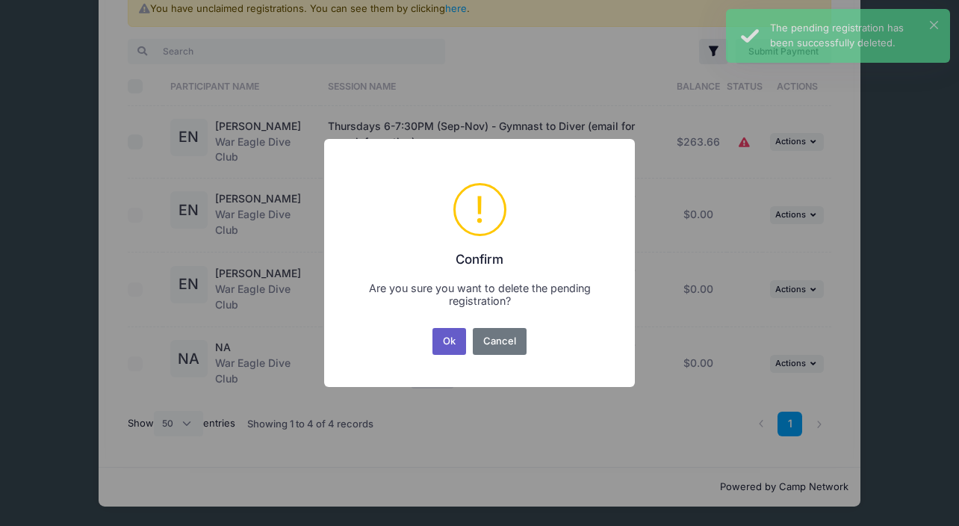
click at [465, 338] on button "Ok" at bounding box center [449, 341] width 34 height 27
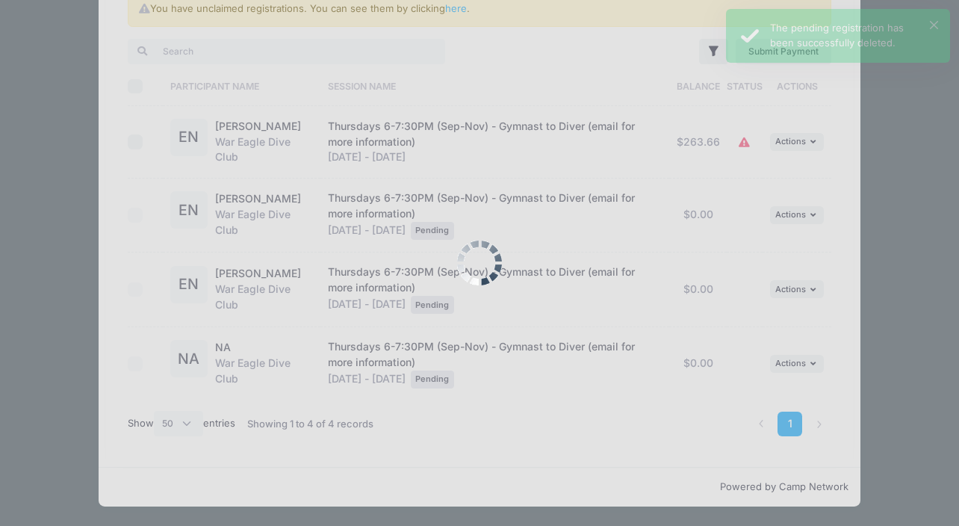
scroll to position [47, 0]
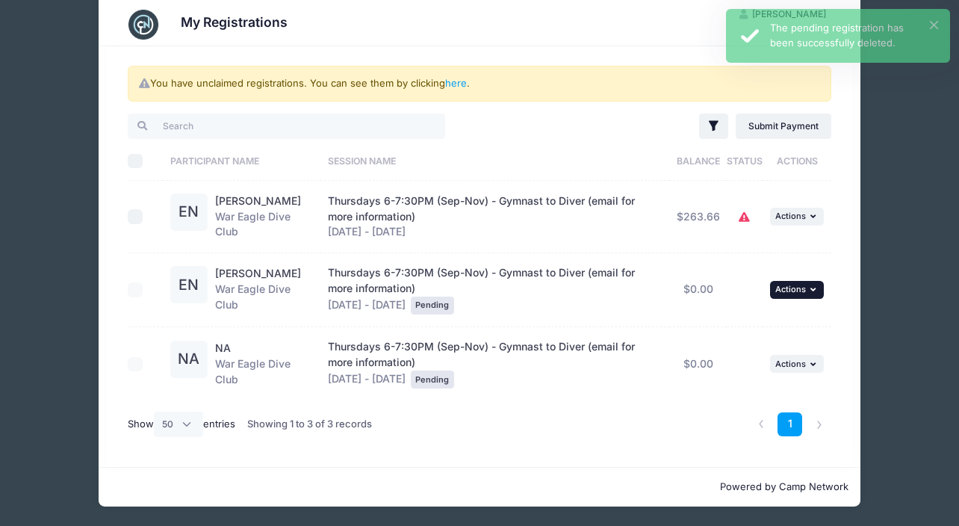
click at [810, 288] on icon "button" at bounding box center [814, 289] width 9 height 8
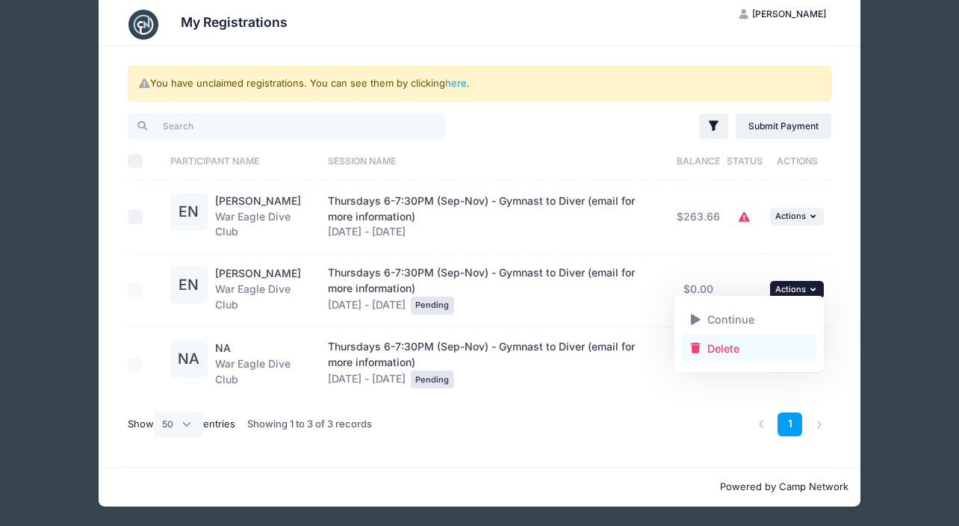
click at [745, 347] on link "Delete" at bounding box center [749, 348] width 135 height 28
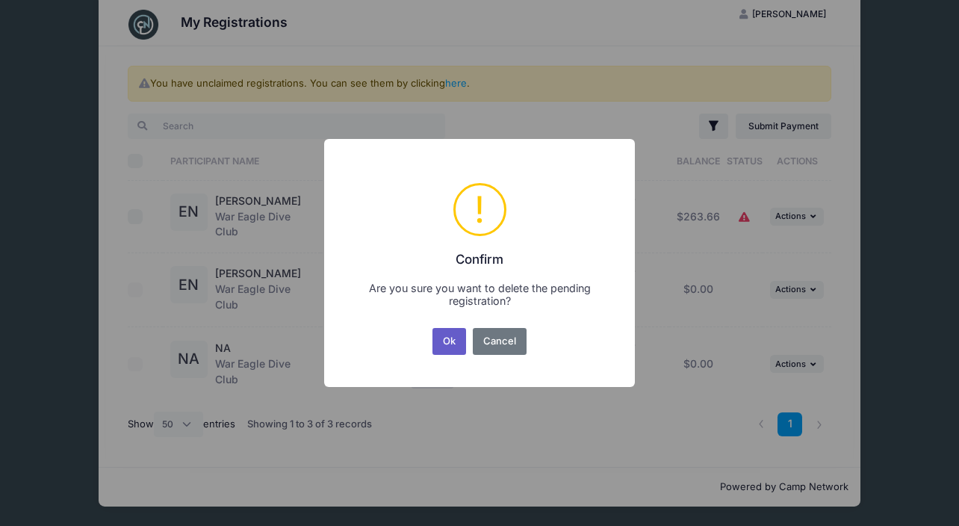
click at [450, 341] on button "Ok" at bounding box center [449, 341] width 34 height 27
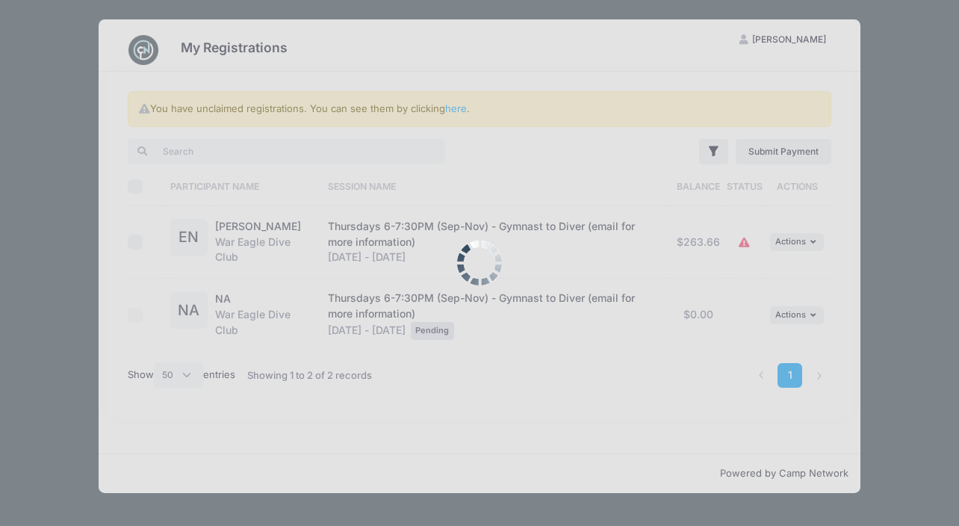
scroll to position [0, 0]
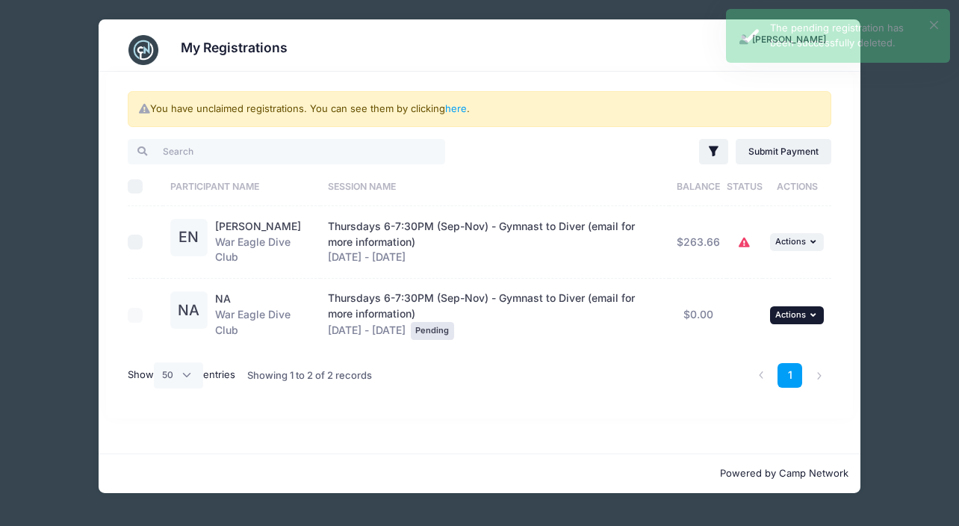
click at [809, 324] on button "... Actions" at bounding box center [797, 315] width 54 height 18
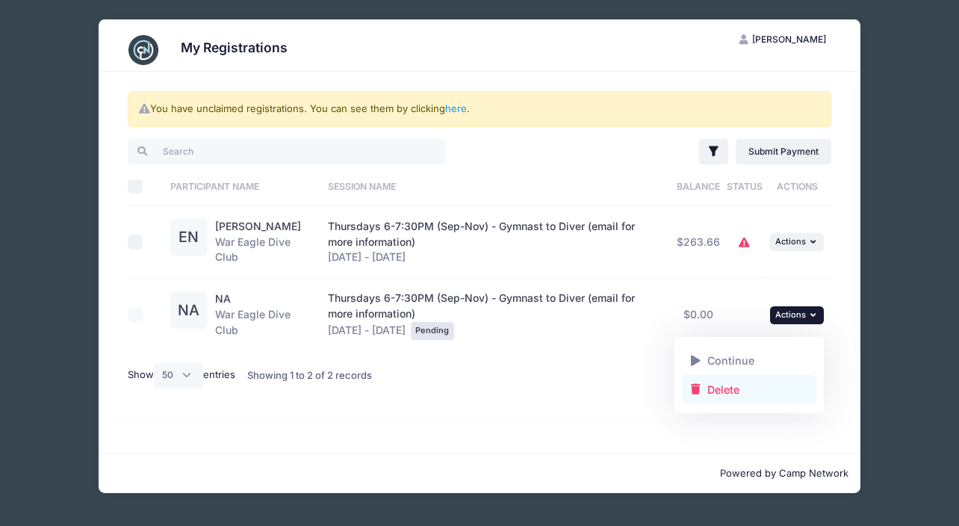
click at [728, 388] on link "Delete" at bounding box center [749, 389] width 135 height 28
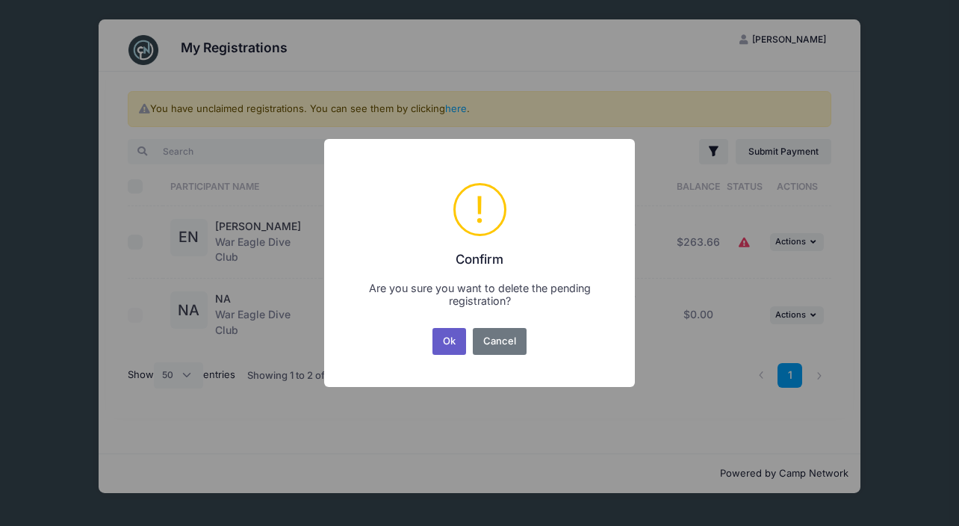
click at [454, 347] on button "Ok" at bounding box center [449, 341] width 34 height 27
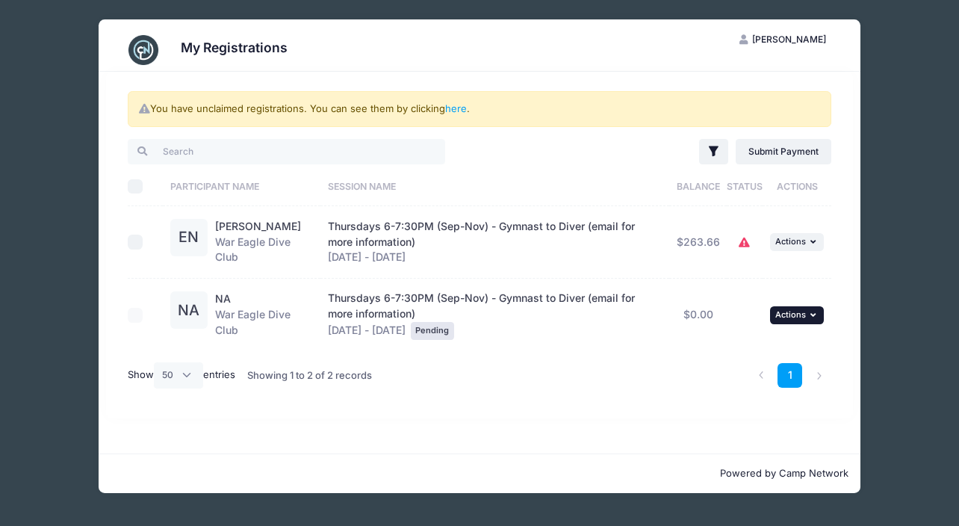
click at [807, 324] on button "... Actions" at bounding box center [797, 315] width 54 height 18
click at [732, 394] on link "Delete" at bounding box center [749, 389] width 135 height 28
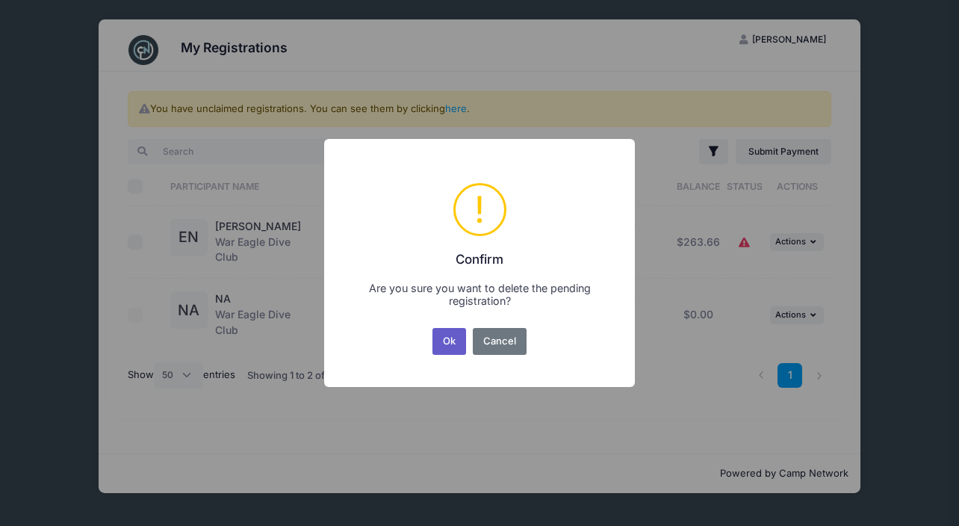
click at [453, 341] on button "Ok" at bounding box center [449, 341] width 34 height 27
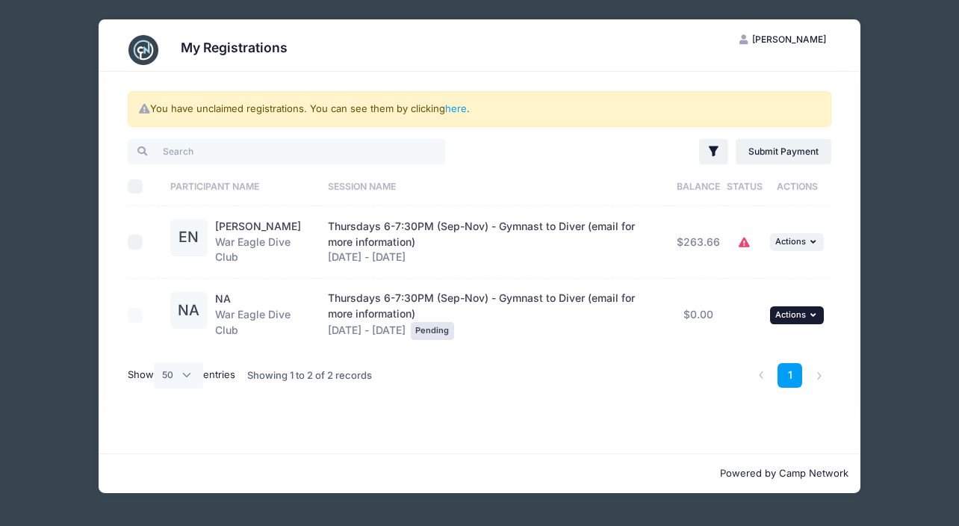
click at [807, 324] on button "... Actions" at bounding box center [797, 315] width 54 height 18
click at [718, 394] on link "Delete" at bounding box center [749, 389] width 135 height 28
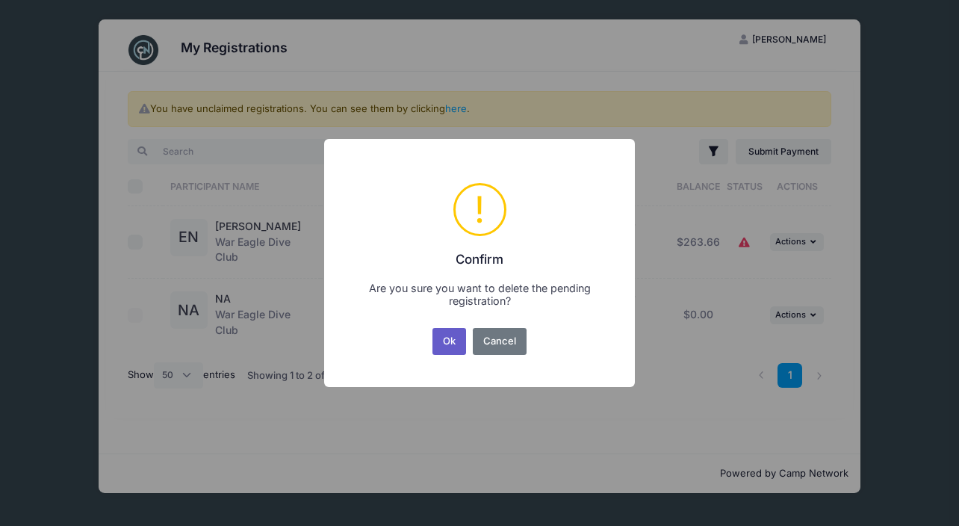
click at [447, 335] on button "Ok" at bounding box center [449, 341] width 34 height 27
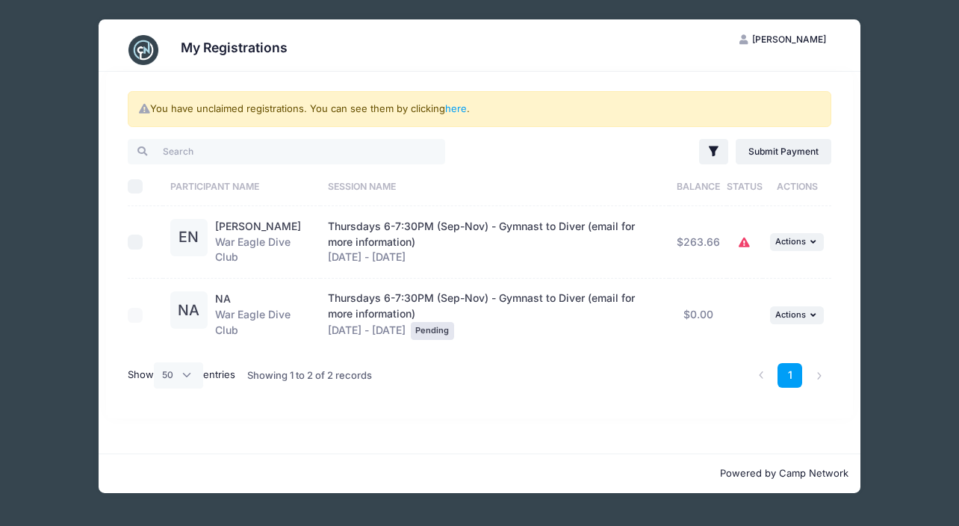
click at [147, 54] on img at bounding box center [143, 50] width 30 height 30
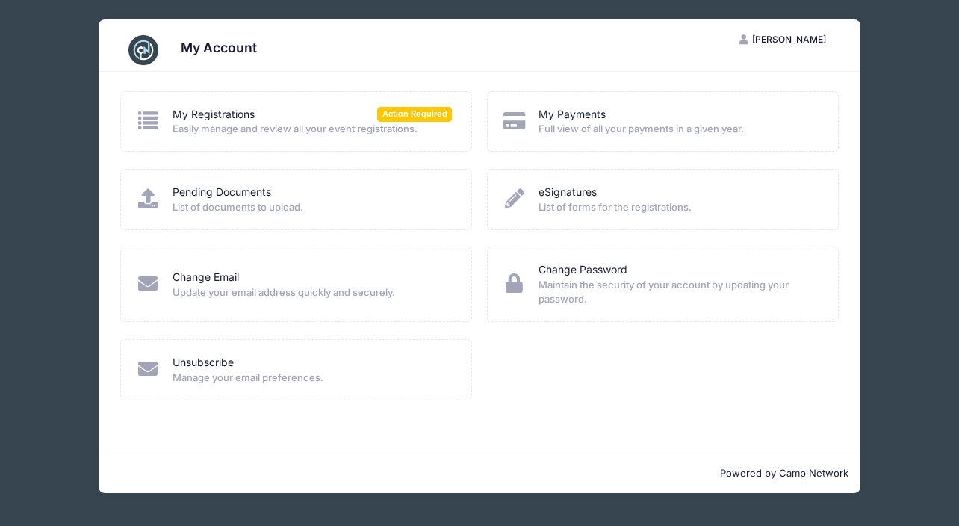
click at [780, 34] on span "[PERSON_NAME]" at bounding box center [789, 39] width 74 height 11
click at [241, 193] on link "Pending Documents" at bounding box center [222, 192] width 99 height 16
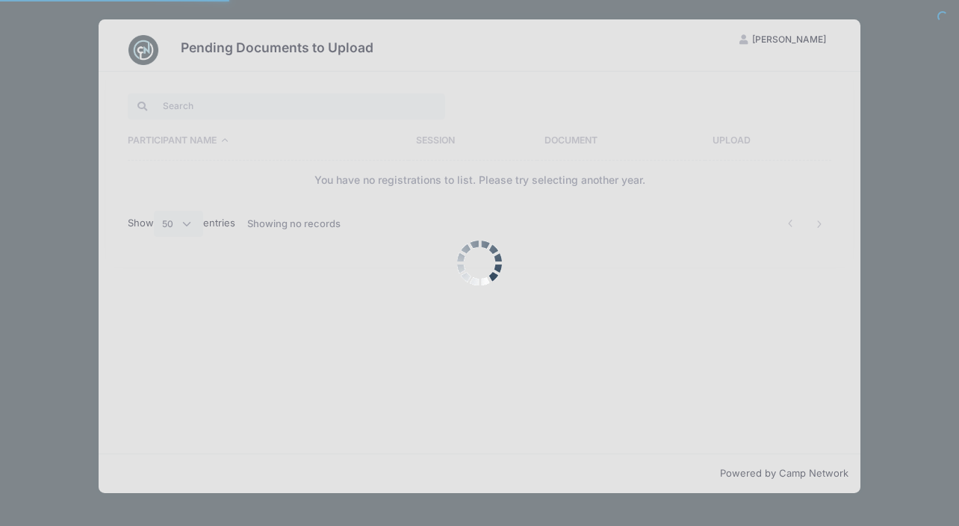
select select "50"
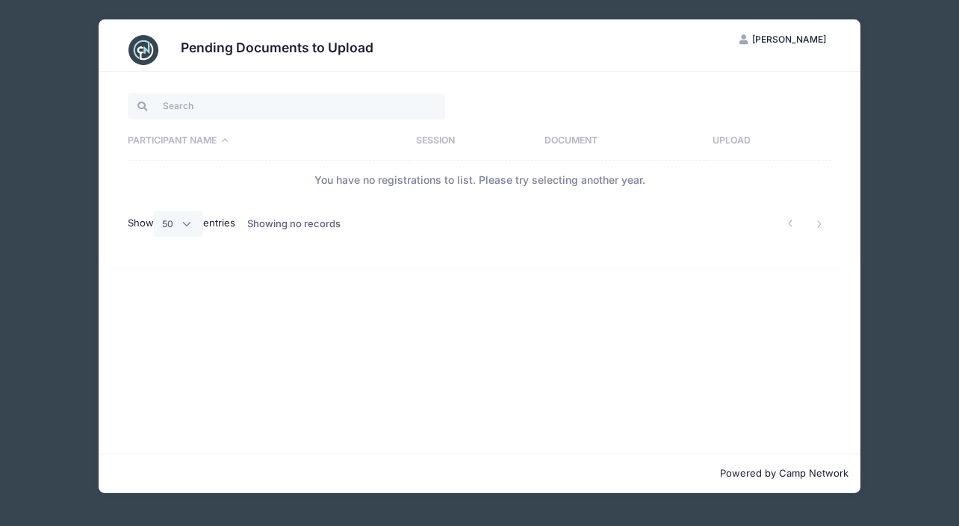
click at [251, 47] on h3 "Pending Documents to Upload" at bounding box center [277, 48] width 193 height 16
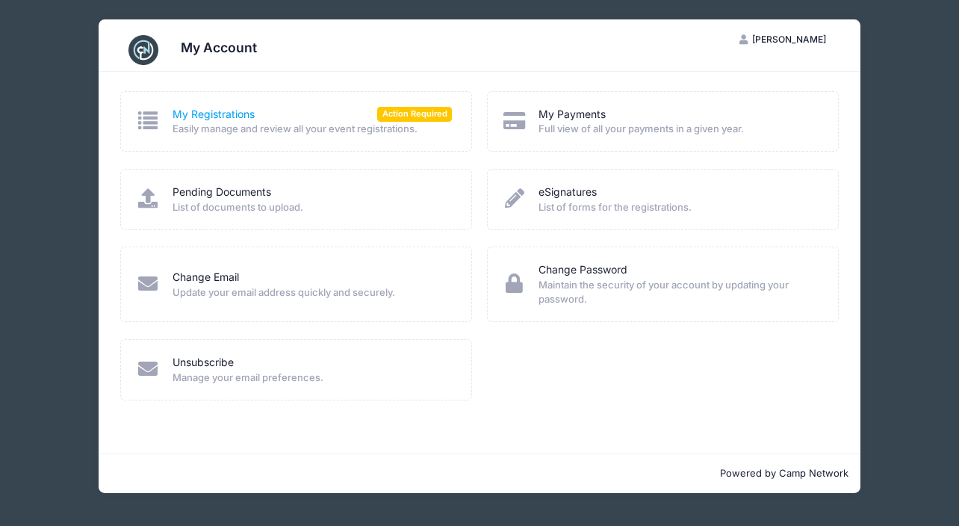
click at [208, 111] on link "My Registrations" at bounding box center [214, 115] width 82 height 16
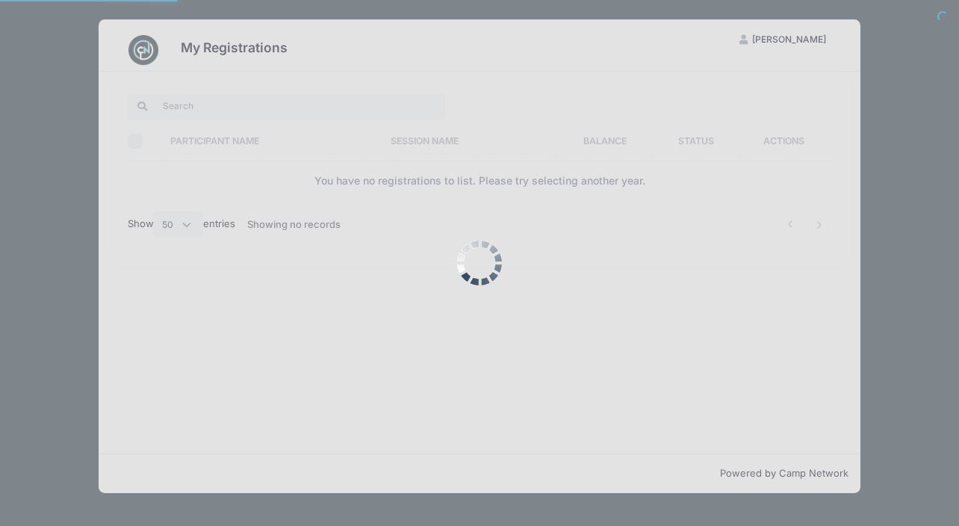
select select "50"
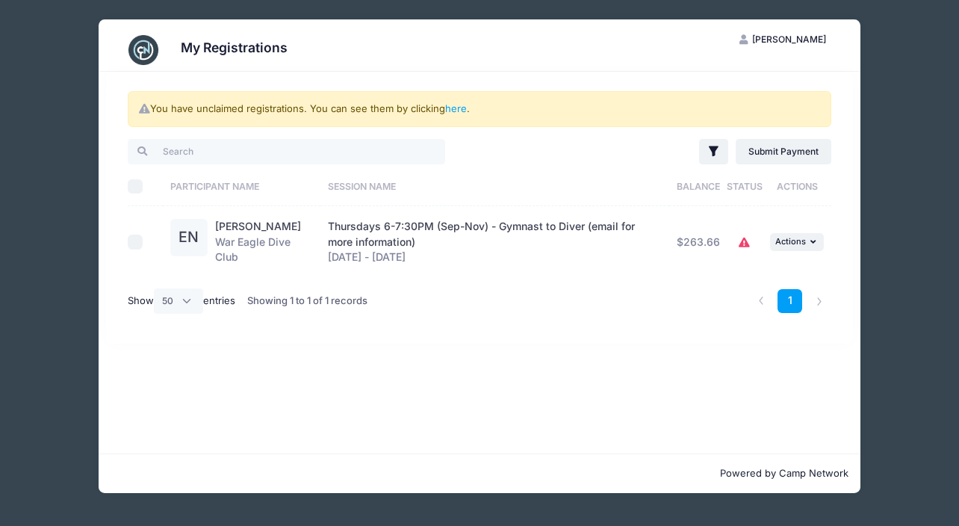
click at [797, 34] on span "[PERSON_NAME]" at bounding box center [789, 39] width 74 height 11
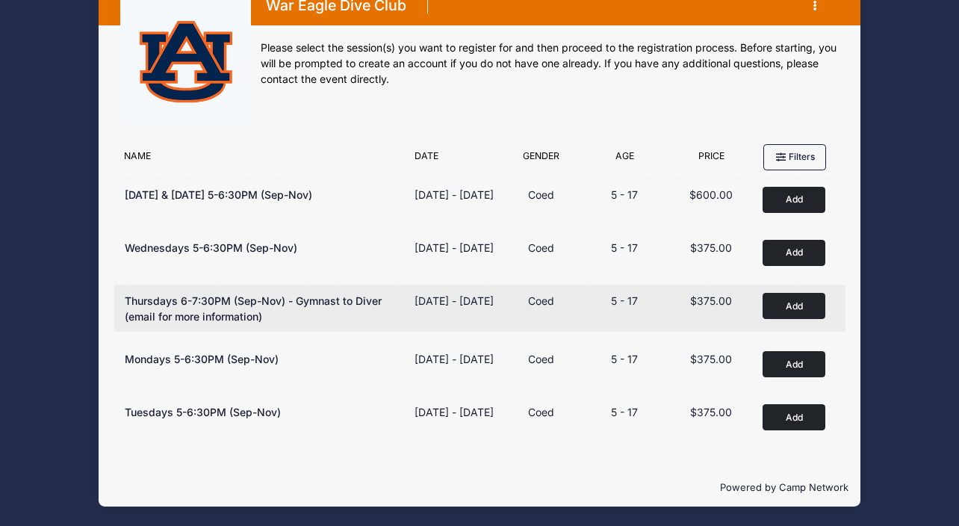
scroll to position [55, 0]
